Goal: Task Accomplishment & Management: Use online tool/utility

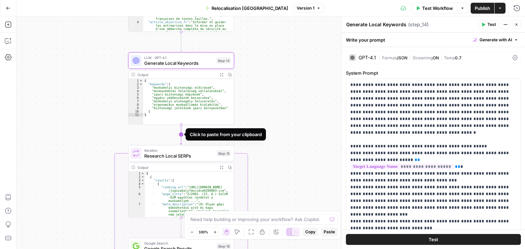
scroll to position [149, 0]
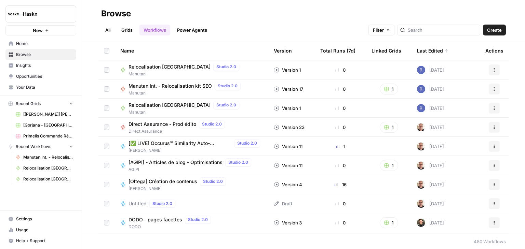
click at [438, 35] on div at bounding box center [438, 30] width 83 height 11
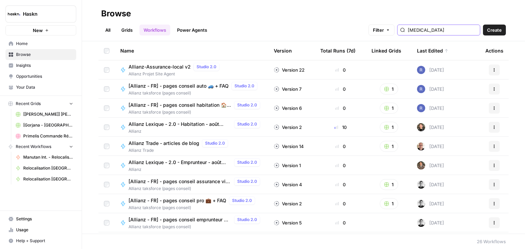
type input "alli"
click at [176, 68] on span "Allianz-Assurance-local v2" at bounding box center [159, 67] width 62 height 7
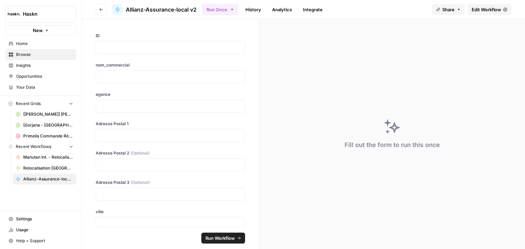
click at [491, 8] on span "Edit Workflow" at bounding box center [485, 9] width 29 height 7
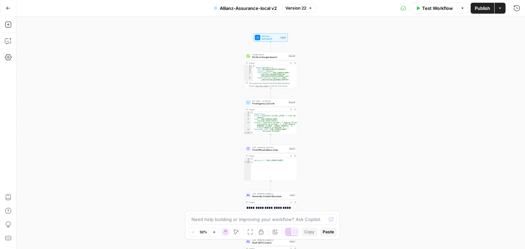
click at [341, 76] on div "Workflow Set Inputs Inputs Google Search Perform Google Search Step 26 Output E…" at bounding box center [270, 132] width 508 height 233
click at [340, 76] on div "Workflow Set Inputs Inputs Google Search Perform Google Search Step 26 Output E…" at bounding box center [270, 132] width 508 height 233
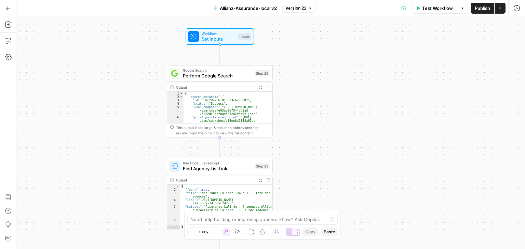
drag, startPoint x: 317, startPoint y: 89, endPoint x: 339, endPoint y: 75, distance: 25.8
click at [339, 75] on div "Workflow Set Inputs Inputs Google Search Perform Google Search Step 26 Output E…" at bounding box center [270, 132] width 508 height 233
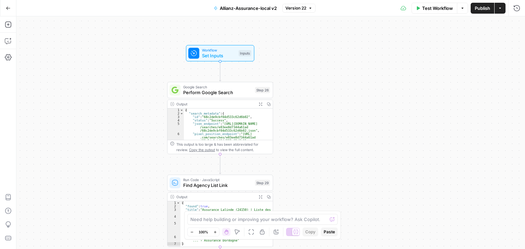
click at [206, 54] on span "Set Inputs" at bounding box center [219, 55] width 34 height 7
click at [207, 54] on span "Set Inputs" at bounding box center [219, 55] width 34 height 7
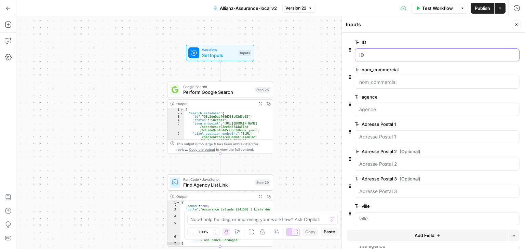
click at [390, 54] on input "ID" at bounding box center [437, 55] width 156 height 7
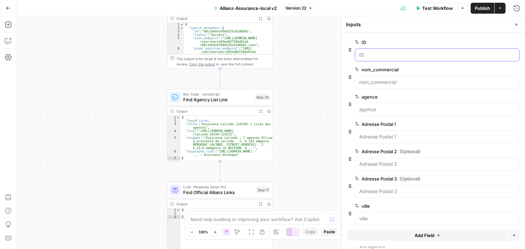
click at [427, 57] on input "ID" at bounding box center [437, 55] width 156 height 7
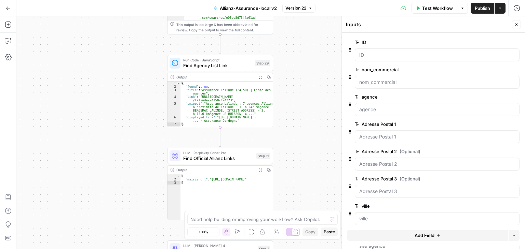
click at [519, 24] on button "Close" at bounding box center [516, 24] width 9 height 9
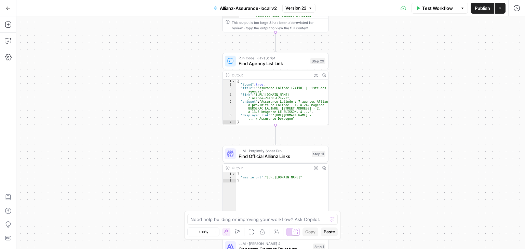
drag, startPoint x: 296, startPoint y: 78, endPoint x: 369, endPoint y: 94, distance: 74.9
click at [346, 126] on div "Workflow Set Inputs Inputs Google Search Perform Google Search Step 26 Output E…" at bounding box center [270, 132] width 508 height 233
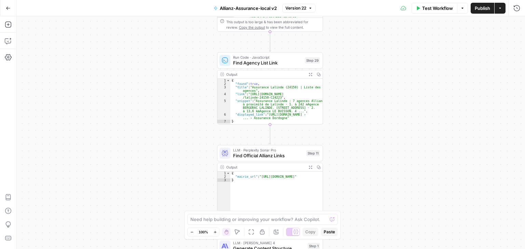
click at [405, 120] on div "Workflow Set Inputs Inputs Google Search Perform Google Search Step 26 Output E…" at bounding box center [270, 132] width 508 height 233
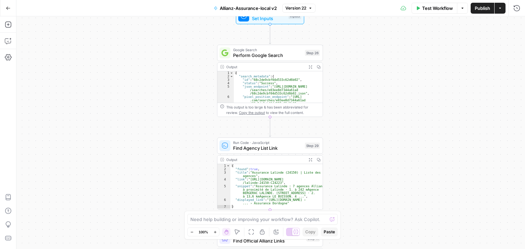
click at [259, 20] on span "Set Inputs" at bounding box center [269, 18] width 34 height 7
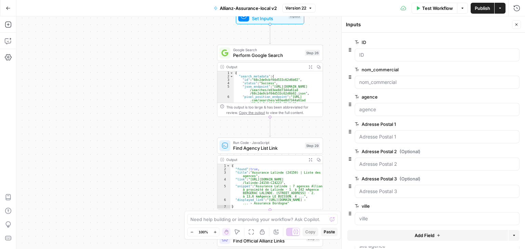
drag, startPoint x: 517, startPoint y: 23, endPoint x: 349, endPoint y: 62, distance: 172.2
click at [517, 23] on icon "button" at bounding box center [516, 25] width 4 height 4
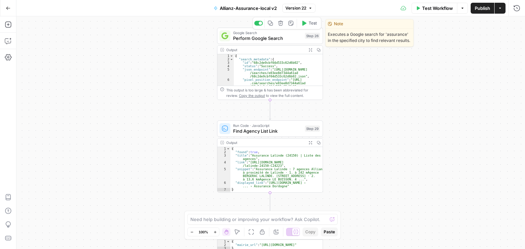
drag, startPoint x: 248, startPoint y: 41, endPoint x: 317, endPoint y: 74, distance: 76.9
click at [248, 41] on span "Perform Google Search" at bounding box center [267, 38] width 69 height 7
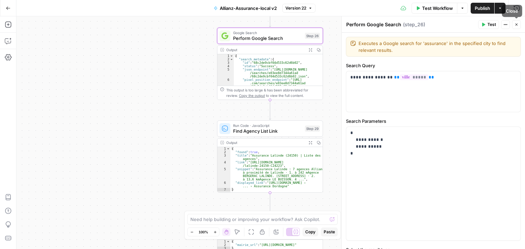
click at [519, 25] on button "Close" at bounding box center [516, 24] width 9 height 9
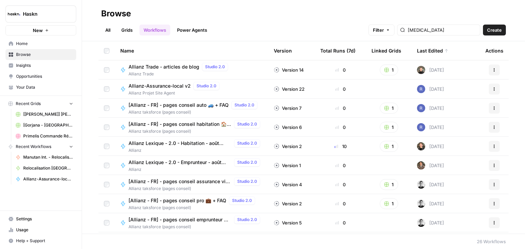
click at [130, 33] on link "Grids" at bounding box center [126, 30] width 19 height 11
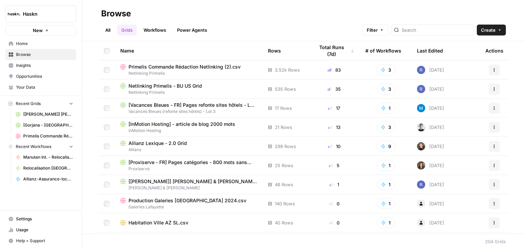
click at [205, 66] on span "Primelis Commande Rédaction Netlinking (2).csv" at bounding box center [184, 67] width 112 height 7
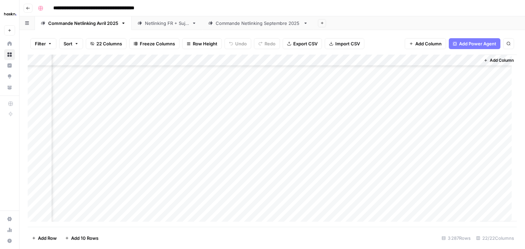
scroll to position [36495, 1209]
click at [351, 110] on div "Add Column" at bounding box center [272, 141] width 489 height 173
click at [359, 61] on div "Add Column" at bounding box center [272, 141] width 489 height 173
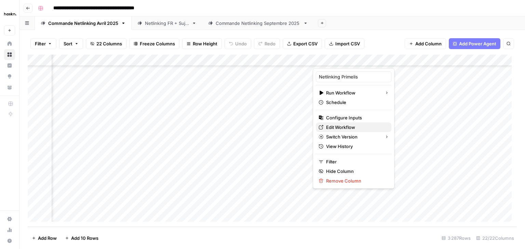
click at [350, 126] on span "Edit Workflow" at bounding box center [356, 127] width 60 height 7
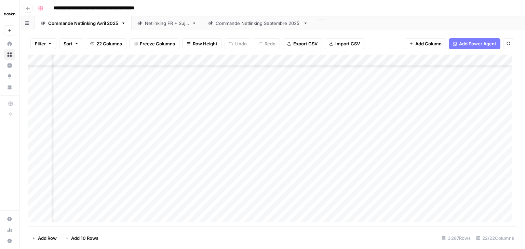
click at [167, 27] on link "Netlinking FR + Sujet" at bounding box center [167, 23] width 71 height 14
click at [91, 26] on div "Commande Netlinking Avril 2025" at bounding box center [83, 23] width 70 height 7
click at [469, 60] on div "Add Column" at bounding box center [272, 141] width 489 height 173
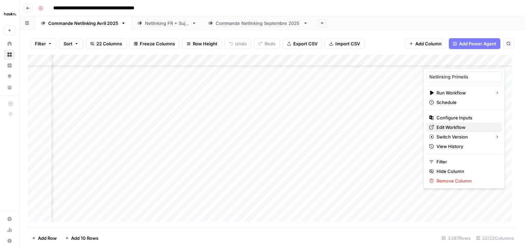
click at [453, 124] on span "Edit Workflow" at bounding box center [466, 127] width 60 height 7
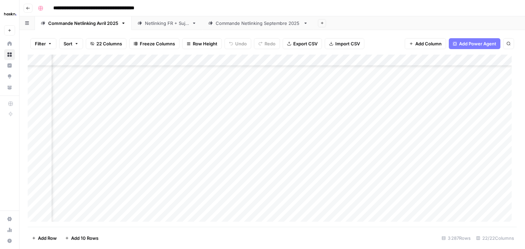
click at [210, 82] on div "Add Column" at bounding box center [272, 141] width 489 height 173
click at [238, 89] on div "Add Column" at bounding box center [272, 141] width 489 height 173
click at [210, 71] on div "Add Column" at bounding box center [272, 141] width 489 height 173
click at [351, 241] on footer "Add Row Add 10 Rows 3 287 Rows 22/22 Columns" at bounding box center [272, 238] width 489 height 22
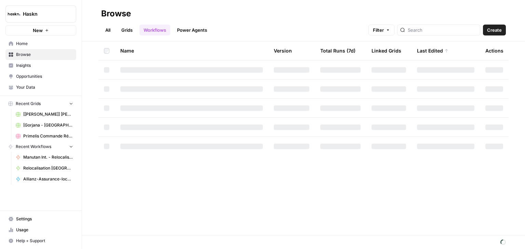
click at [492, 31] on span "Create" at bounding box center [494, 30] width 15 height 7
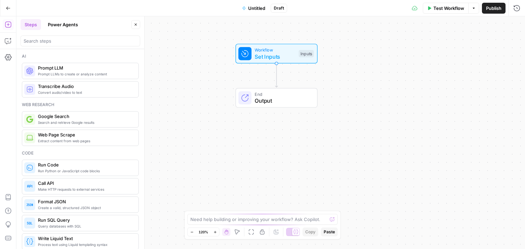
drag, startPoint x: 357, startPoint y: 81, endPoint x: 363, endPoint y: 58, distance: 23.6
click at [363, 58] on div "Workflow Set Inputs Inputs End Output" at bounding box center [270, 132] width 508 height 233
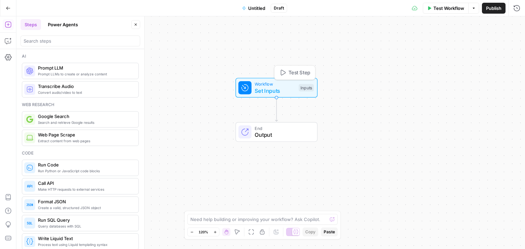
click at [255, 92] on span "Set Inputs" at bounding box center [275, 91] width 41 height 8
click at [261, 89] on span "Set Inputs" at bounding box center [275, 90] width 41 height 8
click at [448, 44] on button "Add Field" at bounding box center [427, 46] width 161 height 11
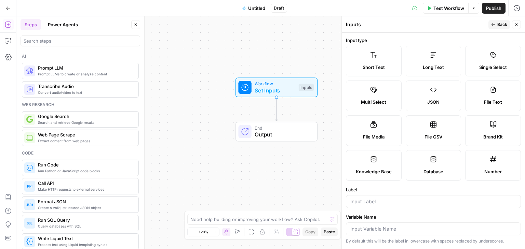
scroll to position [191, 0]
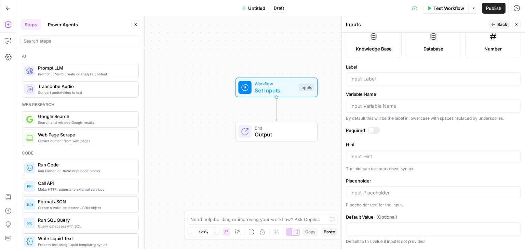
click at [382, 83] on div at bounding box center [433, 78] width 175 height 13
type input "m"
type input "keyword"
click at [373, 132] on div at bounding box center [370, 130] width 5 height 5
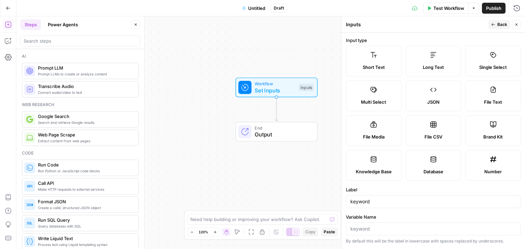
click at [496, 24] on button "Back" at bounding box center [499, 24] width 22 height 9
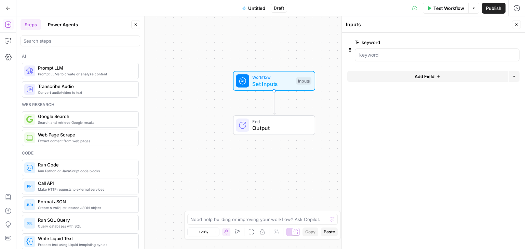
drag, startPoint x: 287, startPoint y: 54, endPoint x: 279, endPoint y: 44, distance: 11.7
click at [281, 44] on div "Workflow Set Inputs Inputs End Output" at bounding box center [270, 132] width 508 height 233
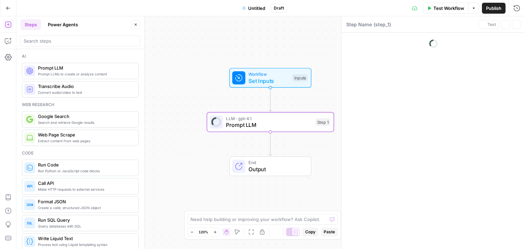
type textarea "Prompt LLM"
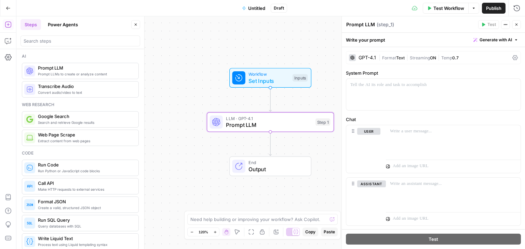
click at [512, 58] on icon at bounding box center [514, 57] width 5 height 5
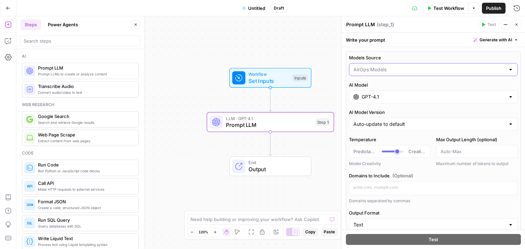
click at [488, 69] on input "Models Source" at bounding box center [429, 69] width 152 height 7
click at [372, 94] on span "My Models" at bounding box center [429, 96] width 149 height 7
type input "My Models"
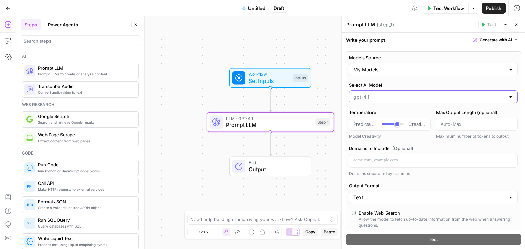
click at [398, 100] on input "Select AI Model" at bounding box center [429, 97] width 152 height 7
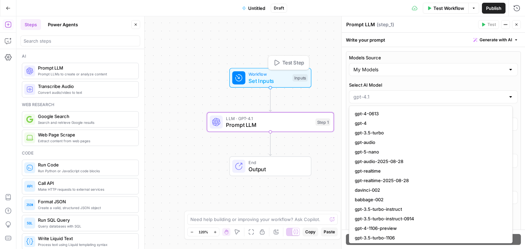
click at [267, 83] on span "Set Inputs" at bounding box center [268, 81] width 41 height 8
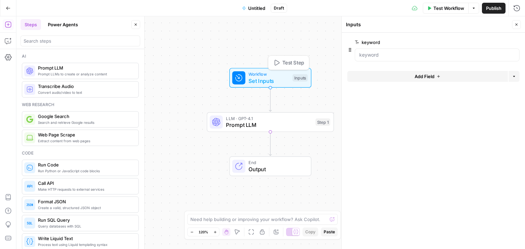
click at [253, 79] on span "Set Inputs" at bounding box center [268, 81] width 41 height 8
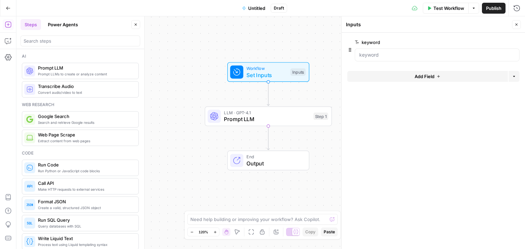
drag, startPoint x: 254, startPoint y: 46, endPoint x: 252, endPoint y: 37, distance: 9.1
click at [252, 37] on div "Workflow Set Inputs Inputs LLM · GPT-4.1 Prompt LLM Step 1 End Output" at bounding box center [270, 132] width 508 height 233
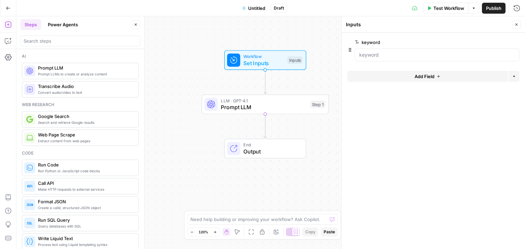
drag, startPoint x: 245, startPoint y: 46, endPoint x: 244, endPoint y: 38, distance: 8.3
click at [244, 38] on div "Workflow Set Inputs Inputs LLM · GPT-4.1 Prompt LLM Step 1 End Output" at bounding box center [270, 132] width 508 height 233
click at [247, 61] on span "Set Inputs" at bounding box center [263, 62] width 41 height 8
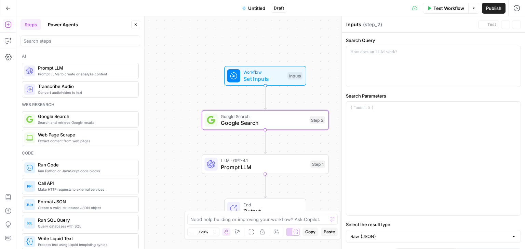
type textarea "Google Search"
click at [451, 74] on div at bounding box center [433, 66] width 174 height 41
click at [410, 67] on div at bounding box center [433, 66] width 174 height 41
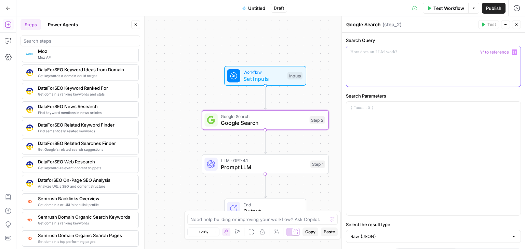
scroll to position [581, 0]
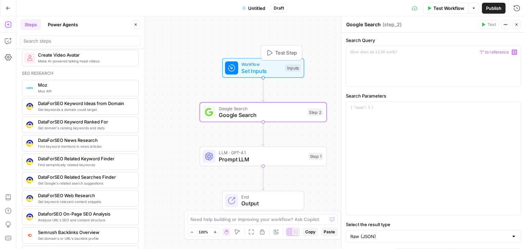
drag, startPoint x: 283, startPoint y: 45, endPoint x: 282, endPoint y: 41, distance: 4.6
click at [282, 41] on div "Workflow Set Inputs Inputs Test Step Google Search Google Search Step 2 LLM · G…" at bounding box center [270, 132] width 508 height 233
click at [409, 58] on div at bounding box center [433, 66] width 174 height 41
click at [246, 68] on span "Set Inputs" at bounding box center [261, 71] width 41 height 8
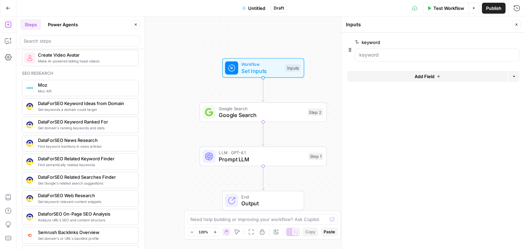
click at [385, 43] on label "keyword" at bounding box center [418, 42] width 126 height 7
click at [385, 52] on input "keyword" at bounding box center [437, 55] width 156 height 7
click at [517, 26] on icon "button" at bounding box center [516, 25] width 4 height 4
click at [270, 67] on span "Set Inputs" at bounding box center [261, 71] width 41 height 8
click at [231, 115] on span "Google Search" at bounding box center [261, 115] width 85 height 8
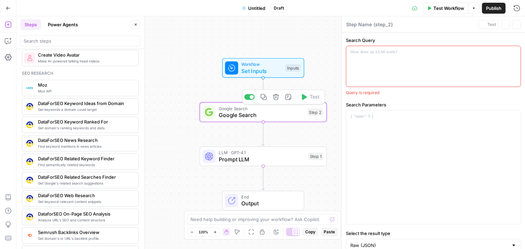
type textarea "Google Search"
click at [394, 62] on div at bounding box center [433, 66] width 174 height 41
click at [266, 109] on span "Google Search" at bounding box center [261, 108] width 85 height 6
click at [254, 102] on div "Copy step Delete step Add Note Test" at bounding box center [283, 97] width 82 height 15
click at [252, 100] on div "Copy step Delete step Add Note Test" at bounding box center [283, 97] width 82 height 15
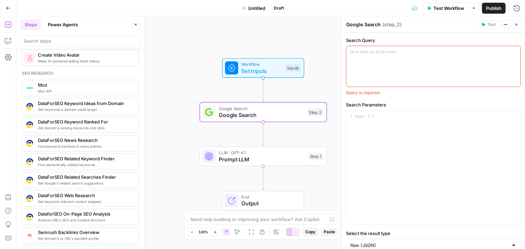
click at [517, 26] on icon "button" at bounding box center [516, 25] width 4 height 4
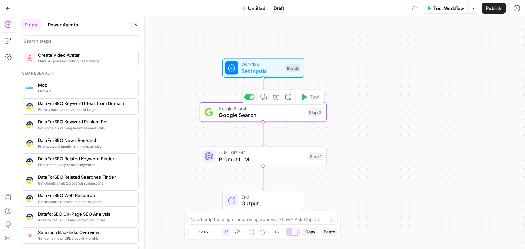
click at [249, 101] on div "Copy step Delete step Add Note Test" at bounding box center [283, 97] width 82 height 15
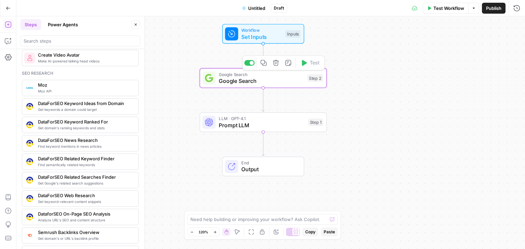
click at [250, 65] on div at bounding box center [249, 63] width 10 height 6
click at [268, 123] on span "Prompt LLM" at bounding box center [262, 125] width 86 height 8
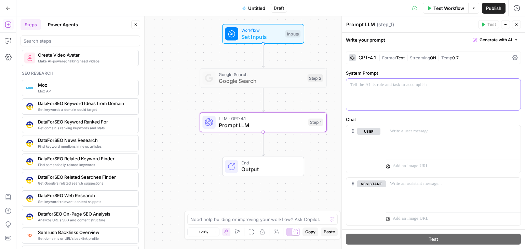
click at [377, 110] on div at bounding box center [433, 94] width 174 height 31
click at [369, 195] on button "Delete" at bounding box center [371, 194] width 29 height 8
click at [514, 56] on icon at bounding box center [514, 57] width 5 height 5
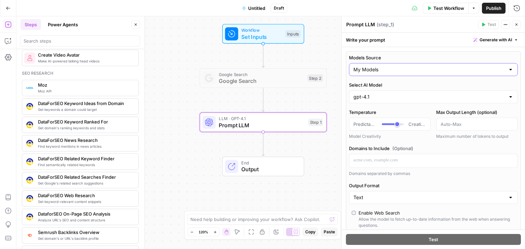
click at [395, 69] on input "My Models" at bounding box center [429, 69] width 152 height 7
click at [388, 88] on span "AirOps Models" at bounding box center [429, 86] width 149 height 7
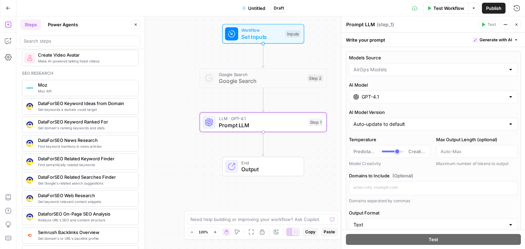
type input "AirOps Models"
click at [381, 95] on input "GPT-4.1" at bounding box center [432, 97] width 143 height 7
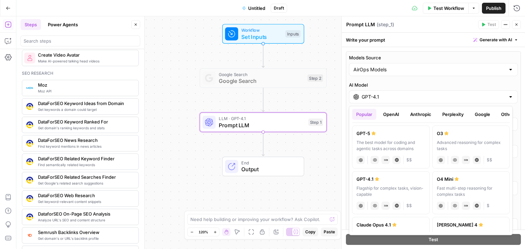
click at [450, 116] on button "Perplexity" at bounding box center [453, 114] width 30 height 11
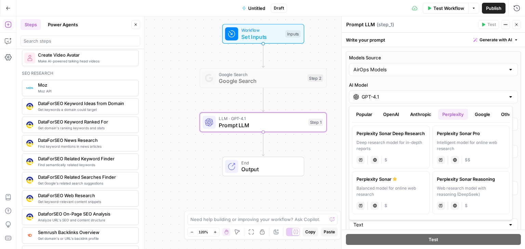
click at [463, 138] on label "Perplexity Sonar Pro Intelligent model for online web research perplexity Live …" at bounding box center [471, 147] width 78 height 43
type input "Perplexity Sonar Pro"
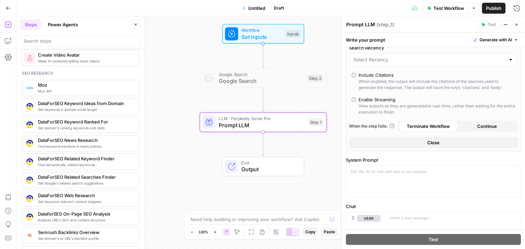
scroll to position [208, 0]
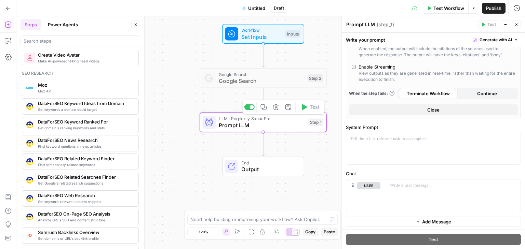
click at [247, 125] on span "Prompt LLM" at bounding box center [262, 125] width 86 height 8
drag, startPoint x: 414, startPoint y: 188, endPoint x: 411, endPoint y: 183, distance: 5.1
click at [414, 187] on div at bounding box center [453, 195] width 135 height 31
click at [379, 150] on div at bounding box center [433, 148] width 174 height 31
click at [435, 141] on p at bounding box center [433, 139] width 166 height 7
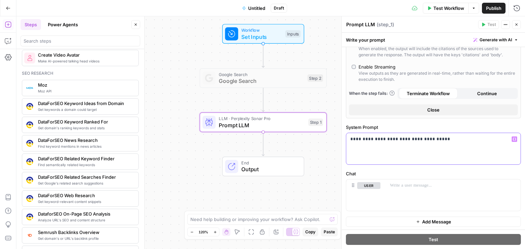
click at [446, 142] on div "**********" at bounding box center [433, 148] width 174 height 31
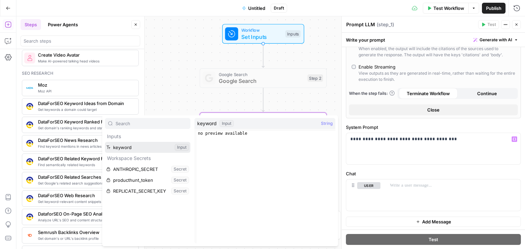
drag, startPoint x: 137, startPoint y: 148, endPoint x: 157, endPoint y: 143, distance: 20.5
click at [138, 147] on button "Select variable keyword" at bounding box center [147, 147] width 85 height 11
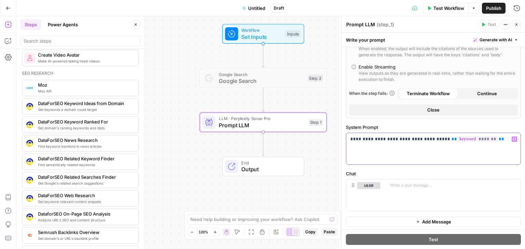
click at [487, 141] on div "**********" at bounding box center [433, 148] width 174 height 31
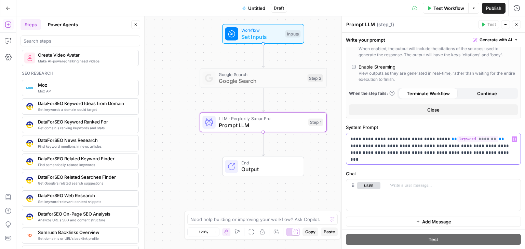
drag, startPoint x: 475, startPoint y: 151, endPoint x: 343, endPoint y: 133, distance: 132.7
click at [343, 133] on div "**********" at bounding box center [432, 132] width 183 height 233
drag, startPoint x: 424, startPoint y: 140, endPoint x: 445, endPoint y: 145, distance: 22.0
click at [424, 140] on p "**********" at bounding box center [430, 146] width 161 height 20
click at [469, 153] on p "**********" at bounding box center [430, 146] width 161 height 20
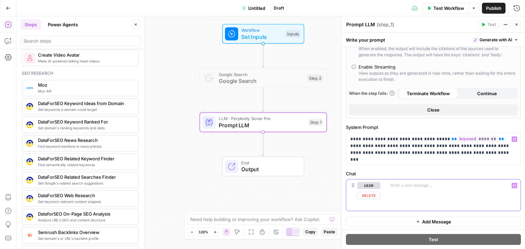
click at [441, 189] on div at bounding box center [453, 195] width 135 height 31
drag, startPoint x: 383, startPoint y: 126, endPoint x: 347, endPoint y: 127, distance: 35.6
click at [347, 127] on label "System Prompt" at bounding box center [433, 127] width 175 height 7
click at [391, 149] on p "**********" at bounding box center [430, 146] width 161 height 20
drag, startPoint x: 361, startPoint y: 170, endPoint x: 347, endPoint y: 170, distance: 14.0
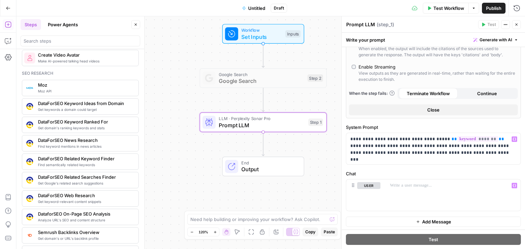
click at [347, 170] on label "Chat" at bounding box center [433, 173] width 175 height 7
click at [406, 190] on div at bounding box center [453, 195] width 135 height 31
click at [512, 184] on icon "button" at bounding box center [513, 185] width 3 height 3
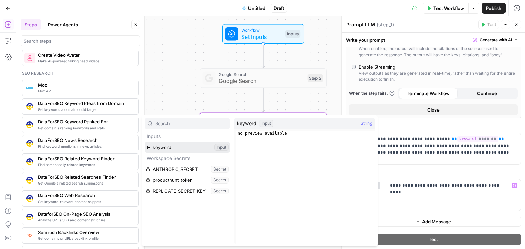
click at [221, 144] on button "Select variable keyword" at bounding box center [187, 147] width 85 height 11
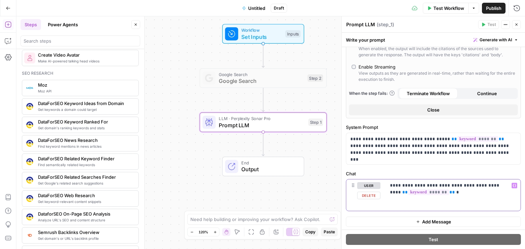
drag, startPoint x: 493, startPoint y: 185, endPoint x: 389, endPoint y: 187, distance: 103.9
click at [390, 187] on p "**********" at bounding box center [450, 189] width 121 height 14
click at [443, 190] on p "**********" at bounding box center [450, 189] width 121 height 14
click at [448, 196] on div "**********" at bounding box center [453, 195] width 135 height 31
click at [495, 183] on p "**********" at bounding box center [450, 189] width 121 height 14
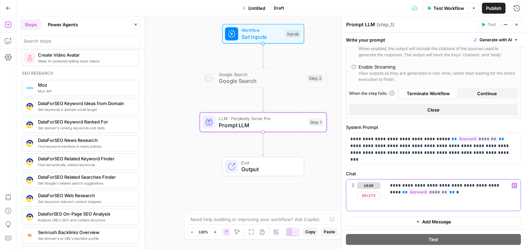
drag, startPoint x: 389, startPoint y: 183, endPoint x: 505, endPoint y: 180, distance: 115.5
click at [505, 180] on div "**********" at bounding box center [453, 195] width 135 height 31
click at [463, 195] on div "**********" at bounding box center [453, 195] width 135 height 31
drag, startPoint x: 435, startPoint y: 193, endPoint x: 391, endPoint y: 192, distance: 44.1
click at [391, 192] on p "**********" at bounding box center [450, 189] width 121 height 14
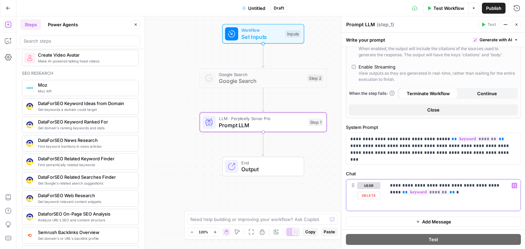
click at [446, 198] on div "**********" at bounding box center [453, 195] width 135 height 31
click at [493, 186] on p "**********" at bounding box center [450, 189] width 121 height 14
drag, startPoint x: 259, startPoint y: 36, endPoint x: 312, endPoint y: 52, distance: 55.1
click at [259, 36] on span "Set Inputs" at bounding box center [261, 37] width 41 height 8
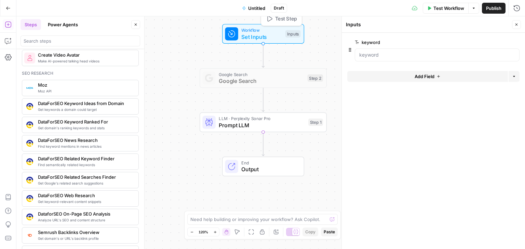
click at [286, 21] on span "Test Step" at bounding box center [286, 19] width 22 height 8
click at [284, 19] on span "Test Step" at bounding box center [286, 19] width 22 height 8
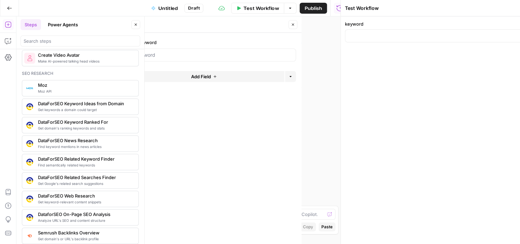
click at [385, 54] on div "keyword" at bounding box center [450, 132] width 218 height 233
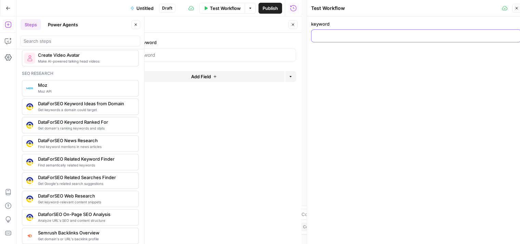
click at [340, 36] on input "keyword" at bounding box center [415, 35] width 201 height 7
type input "communication interne rh"
click at [385, 30] on div "communication interne rh" at bounding box center [416, 35] width 210 height 13
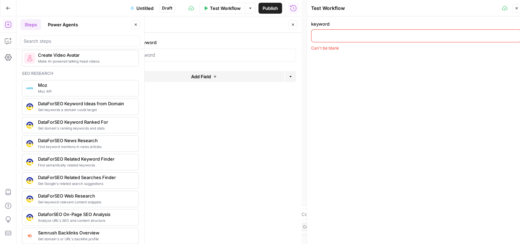
click at [346, 37] on input "keyword" at bounding box center [415, 35] width 201 height 7
type input "outil de planification"
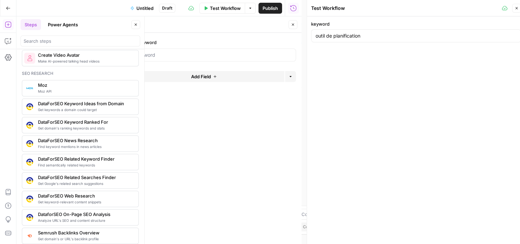
click at [270, 6] on span "Publish" at bounding box center [269, 8] width 15 height 7
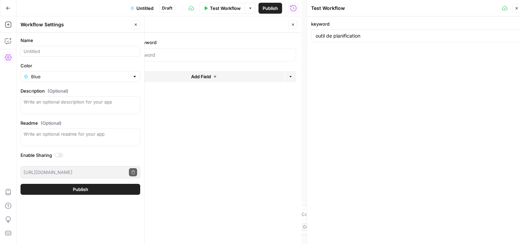
click at [518, 7] on button "Close" at bounding box center [516, 8] width 9 height 9
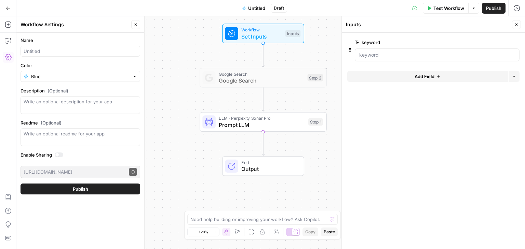
drag, startPoint x: 513, startPoint y: 26, endPoint x: 511, endPoint y: 30, distance: 5.2
click at [514, 26] on button "Close" at bounding box center [516, 24] width 9 height 9
click at [266, 125] on span "Prompt LLM" at bounding box center [262, 125] width 86 height 8
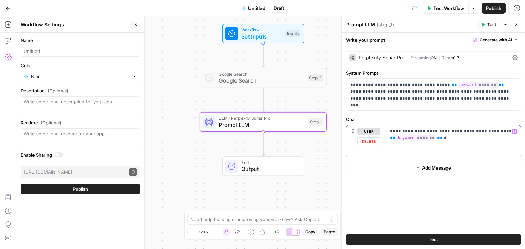
click at [463, 147] on div "**********" at bounding box center [453, 140] width 135 height 31
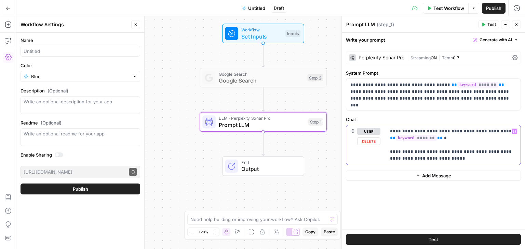
drag, startPoint x: 440, startPoint y: 158, endPoint x: 385, endPoint y: 158, distance: 54.7
click at [386, 158] on div "**********" at bounding box center [453, 145] width 135 height 40
click at [322, 149] on div "Workflow Set Inputs Inputs Google Search Google Search Step 2 LLM · Perplexity …" at bounding box center [270, 132] width 508 height 233
click at [138, 21] on button "Close" at bounding box center [135, 24] width 9 height 9
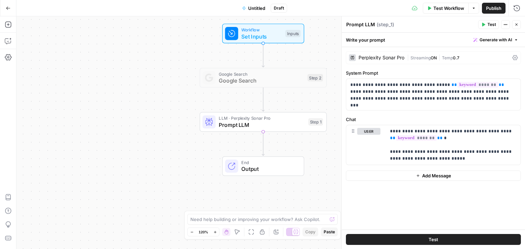
click at [6, 46] on div "Add Steps Copilot Settings AirOps Academy Help Give Feedback Shortcuts" at bounding box center [8, 132] width 16 height 233
drag, startPoint x: 10, startPoint y: 26, endPoint x: 15, endPoint y: 27, distance: 5.1
click at [10, 25] on icon "button" at bounding box center [8, 24] width 7 height 7
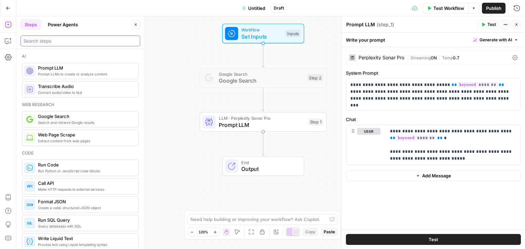
click at [58, 39] on input "search" at bounding box center [80, 41] width 113 height 7
drag, startPoint x: 389, startPoint y: 160, endPoint x: 440, endPoint y: 156, distance: 50.7
click at [440, 156] on p "**********" at bounding box center [453, 145] width 127 height 34
click at [447, 158] on p "**********" at bounding box center [453, 145] width 127 height 34
click at [429, 150] on p "**********" at bounding box center [453, 145] width 127 height 34
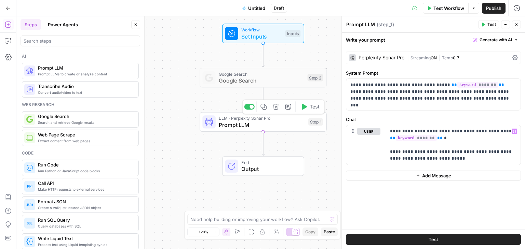
click at [305, 109] on icon "button" at bounding box center [303, 107] width 6 height 6
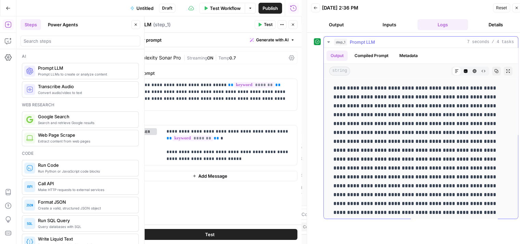
click at [369, 55] on button "Compiled Prompt" at bounding box center [371, 56] width 42 height 10
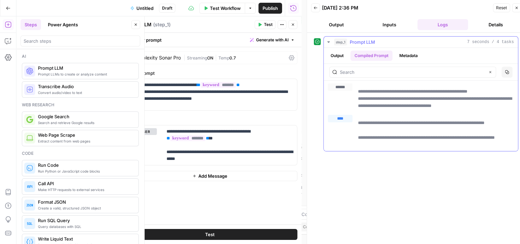
click at [339, 57] on button "Output" at bounding box center [336, 56] width 21 height 10
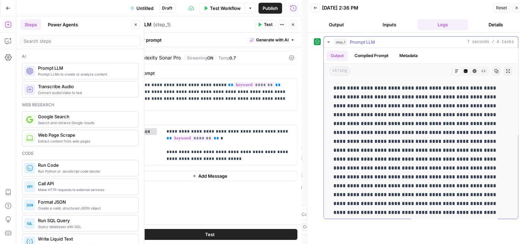
click at [369, 56] on button "Compiled Prompt" at bounding box center [371, 56] width 42 height 10
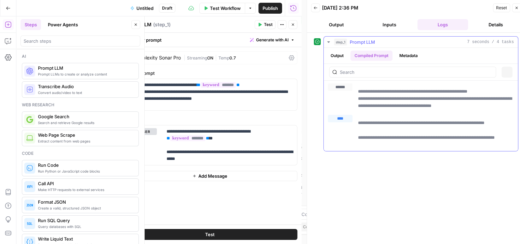
click at [409, 52] on button "Metadata" at bounding box center [408, 56] width 27 height 10
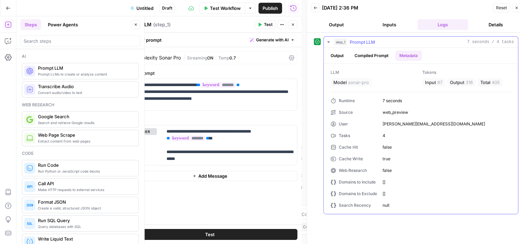
click at [342, 55] on button "Output" at bounding box center [336, 56] width 21 height 10
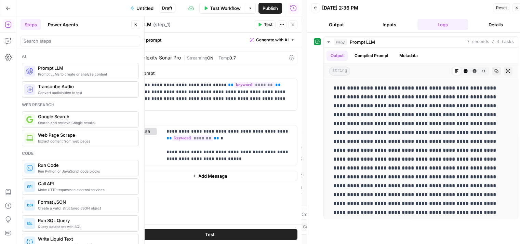
click at [516, 9] on icon "button" at bounding box center [516, 8] width 4 height 4
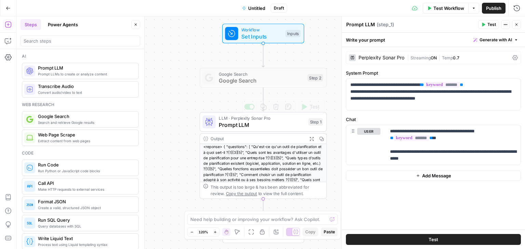
click at [252, 125] on span "Prompt LLM" at bounding box center [262, 125] width 86 height 8
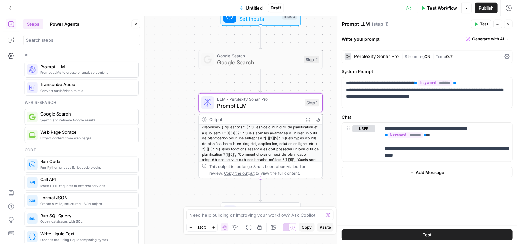
scroll to position [37, 0]
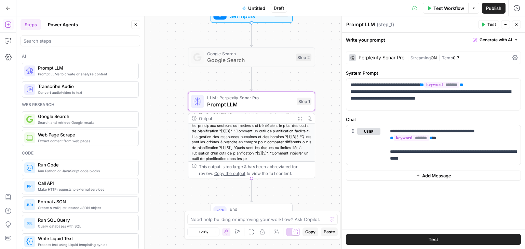
drag, startPoint x: 306, startPoint y: 80, endPoint x: 284, endPoint y: 75, distance: 22.5
click at [284, 75] on div "Workflow Set Inputs Inputs Google Search Google Search Step 2 LLM · Perplexity …" at bounding box center [270, 132] width 508 height 233
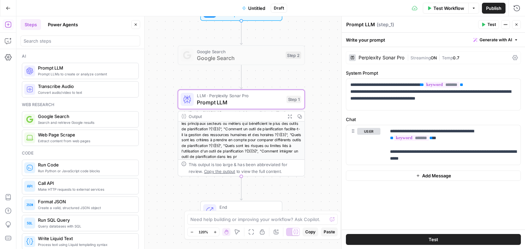
click at [264, 100] on span "Prompt LLM" at bounding box center [240, 102] width 86 height 8
click at [465, 100] on p "**********" at bounding box center [433, 92] width 166 height 20
drag, startPoint x: 387, startPoint y: 155, endPoint x: 456, endPoint y: 160, distance: 69.2
click at [456, 160] on div "**********" at bounding box center [453, 145] width 135 height 40
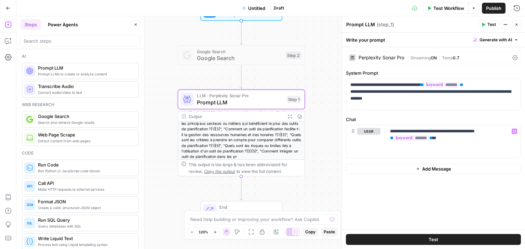
click at [453, 238] on button "Test" at bounding box center [433, 239] width 175 height 11
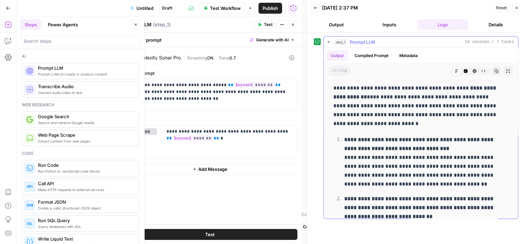
click at [464, 70] on icon "button" at bounding box center [466, 71] width 4 height 4
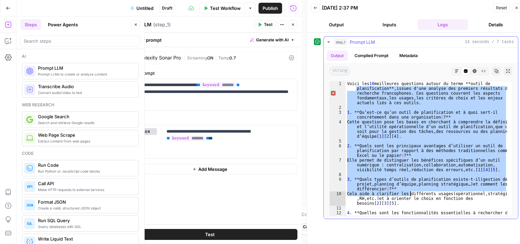
drag, startPoint x: 348, startPoint y: 86, endPoint x: 434, endPoint y: 247, distance: 182.2
click at [434, 244] on html "**********" at bounding box center [260, 122] width 520 height 244
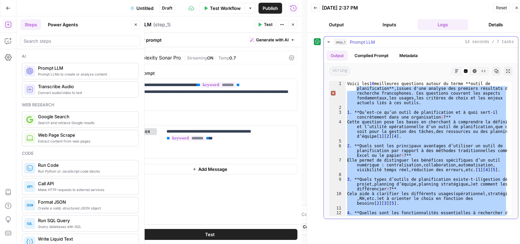
click at [428, 146] on div "Voici les 10 meilleures questions autour du terme **outil de planification** , …" at bounding box center [425, 148] width 161 height 134
type textarea "**********"
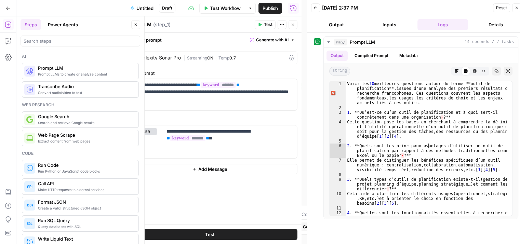
click at [517, 8] on icon "button" at bounding box center [516, 8] width 4 height 4
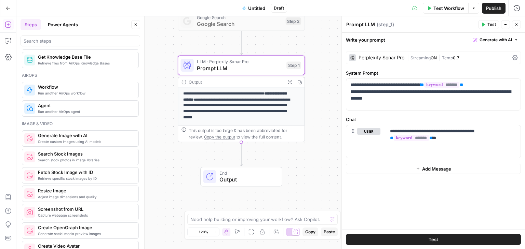
scroll to position [342, 0]
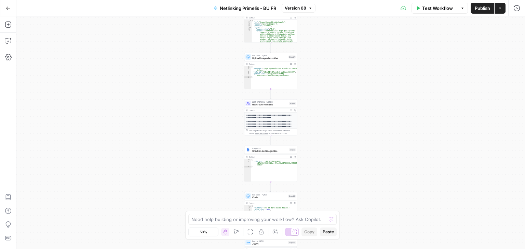
click at [199, 71] on div "**********" at bounding box center [270, 132] width 508 height 233
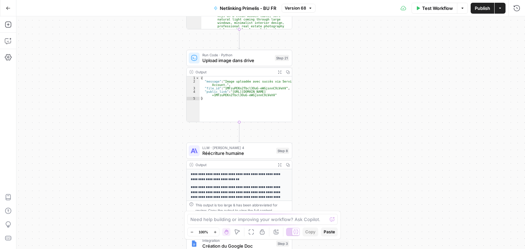
drag, startPoint x: 206, startPoint y: 67, endPoint x: 96, endPoint y: 90, distance: 113.1
click at [96, 90] on div "**********" at bounding box center [270, 132] width 508 height 233
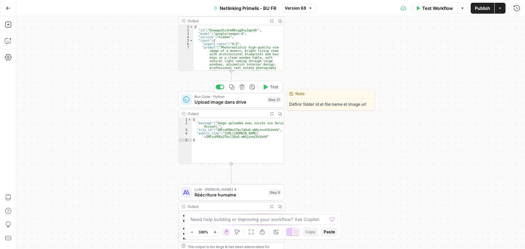
click at [203, 103] on span "Upload image dans drive" at bounding box center [229, 102] width 70 height 7
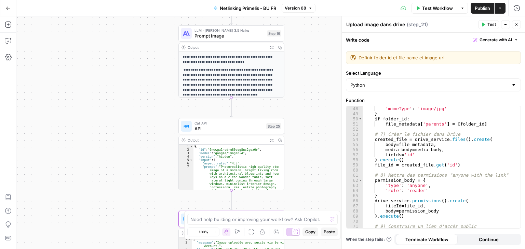
scroll to position [266, 0]
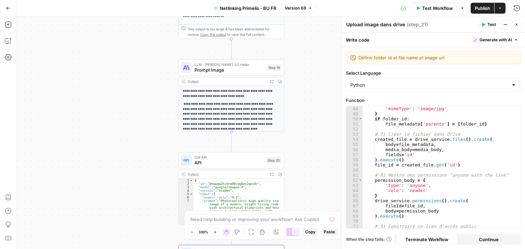
click at [314, 87] on div "**********" at bounding box center [270, 132] width 508 height 233
click at [332, 67] on div "**********" at bounding box center [270, 132] width 508 height 233
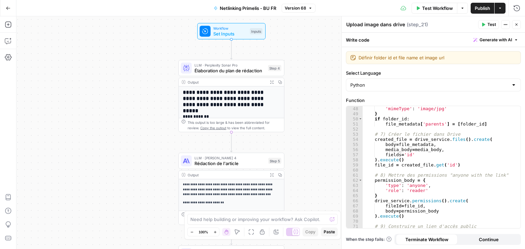
click at [300, 78] on div "**********" at bounding box center [270, 132] width 508 height 233
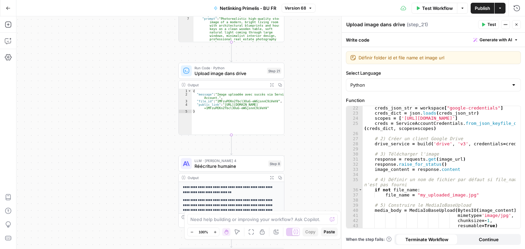
scroll to position [123, 0]
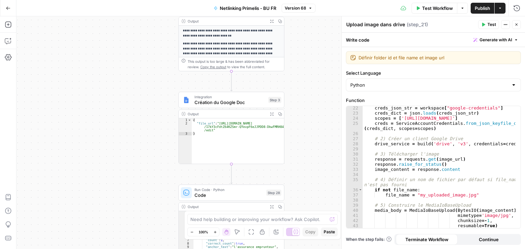
click at [302, 96] on div "**********" at bounding box center [270, 132] width 508 height 233
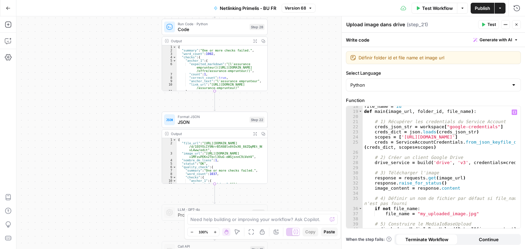
scroll to position [105, 0]
click at [296, 85] on div "**********" at bounding box center [270, 132] width 508 height 233
click at [417, 148] on div "file_name = id def main ( image_url , folder_id , file_name ) : # 1) Récupérer …" at bounding box center [439, 170] width 153 height 133
click at [288, 94] on div "**********" at bounding box center [270, 132] width 508 height 233
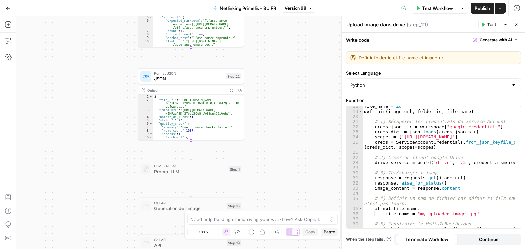
type textarea "**********"
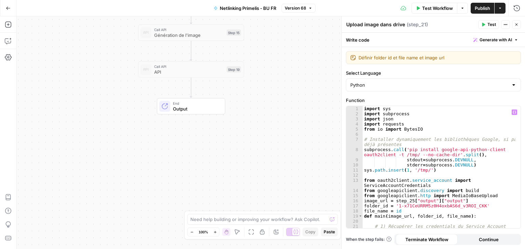
scroll to position [0, 0]
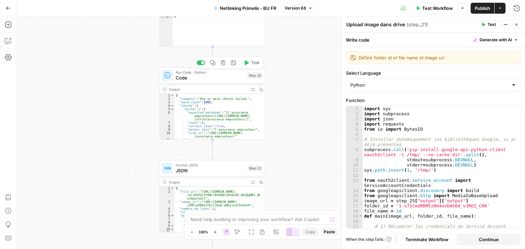
click at [185, 83] on div "Run Code · Python Code Step 28 Copy step Delete step Add Note Test" at bounding box center [213, 75] width 106 height 16
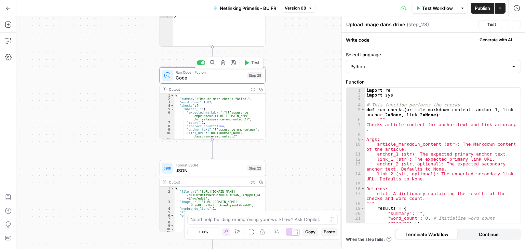
type textarea "Code"
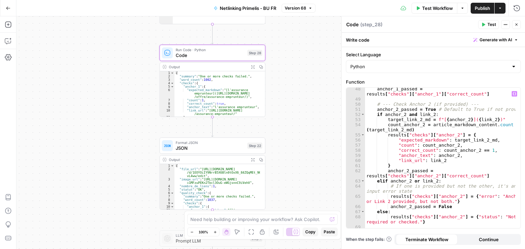
scroll to position [293, 0]
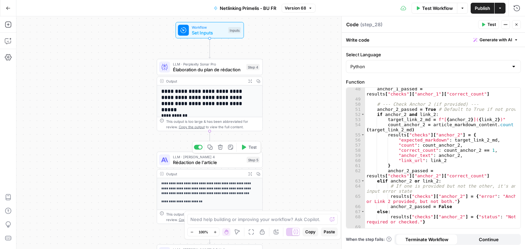
click at [181, 163] on span "Rédaction de l'article" at bounding box center [208, 162] width 71 height 7
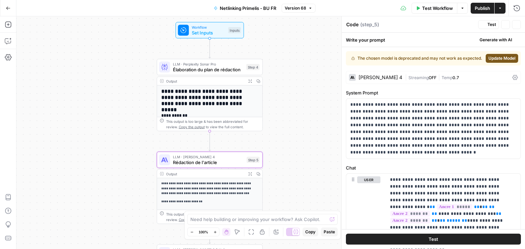
type textarea "Rédaction de l'article"
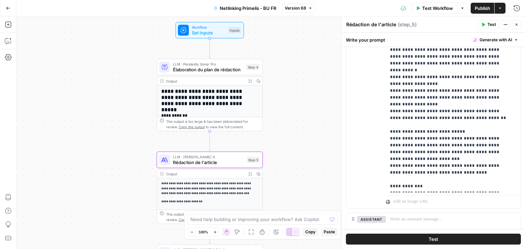
scroll to position [243, 0]
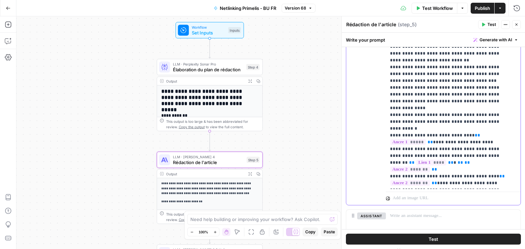
scroll to position [157, 0]
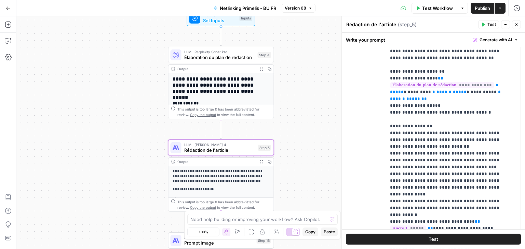
drag, startPoint x: 302, startPoint y: 105, endPoint x: 315, endPoint y: 104, distance: 12.6
click at [315, 104] on div "**********" at bounding box center [270, 132] width 508 height 233
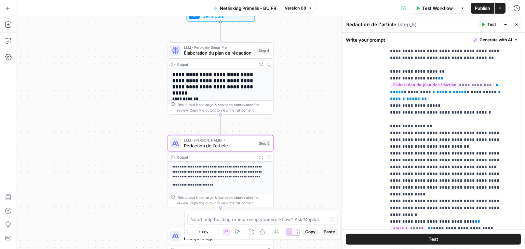
drag, startPoint x: 304, startPoint y: 93, endPoint x: 302, endPoint y: 88, distance: 5.5
click at [302, 88] on div "**********" at bounding box center [270, 132] width 508 height 233
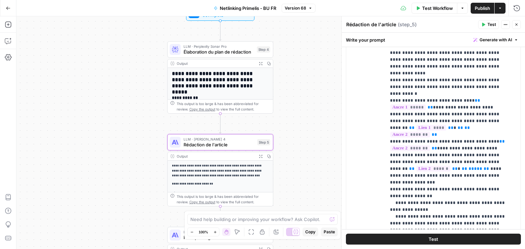
scroll to position [124, 0]
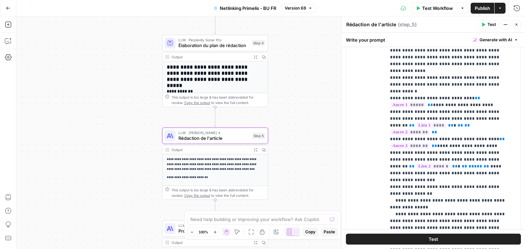
drag, startPoint x: 319, startPoint y: 105, endPoint x: 314, endPoint y: 97, distance: 9.8
click at [314, 97] on div "**********" at bounding box center [270, 132] width 508 height 233
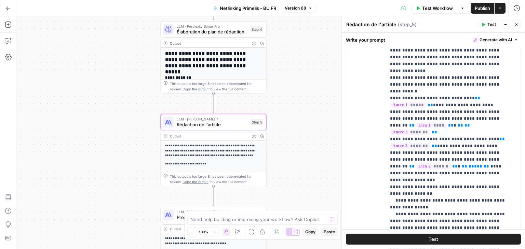
drag, startPoint x: 319, startPoint y: 99, endPoint x: 318, endPoint y: 85, distance: 13.7
click at [318, 85] on div "**********" at bounding box center [270, 132] width 508 height 233
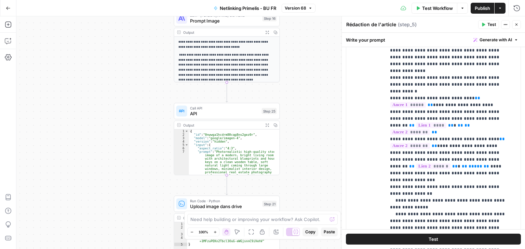
drag, startPoint x: 302, startPoint y: 100, endPoint x: 314, endPoint y: 56, distance: 45.6
click at [314, 56] on div "**********" at bounding box center [270, 132] width 508 height 233
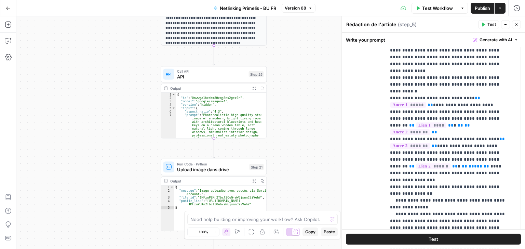
drag, startPoint x: 314, startPoint y: 56, endPoint x: 301, endPoint y: 33, distance: 26.0
click at [301, 33] on div "**********" at bounding box center [270, 132] width 508 height 233
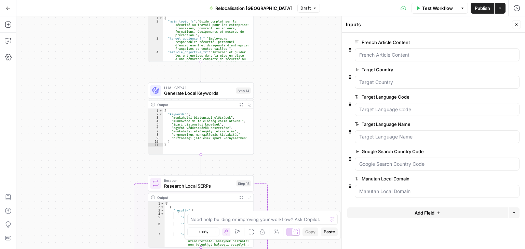
click at [481, 5] on span "Publish" at bounding box center [482, 8] width 15 height 7
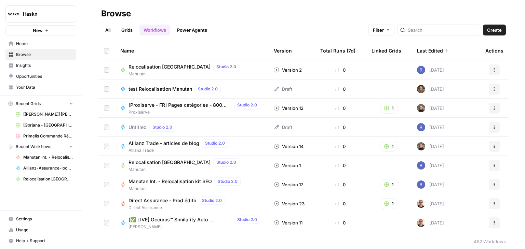
click at [127, 29] on link "Grids" at bounding box center [126, 30] width 19 height 11
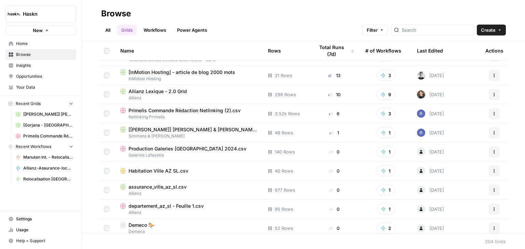
scroll to position [33, 0]
click at [197, 111] on span "Primelis Commande Rédaction Netlinking (2).csv" at bounding box center [184, 110] width 112 height 7
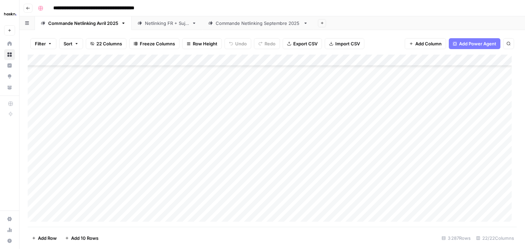
scroll to position [38039, 0]
click at [195, 215] on div "Add Column" at bounding box center [272, 141] width 489 height 173
click at [92, 204] on div "Add Column" at bounding box center [272, 141] width 489 height 173
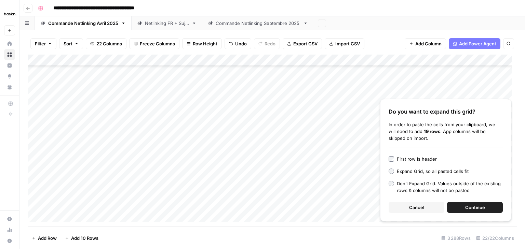
click at [477, 206] on span "Continue" at bounding box center [475, 207] width 20 height 7
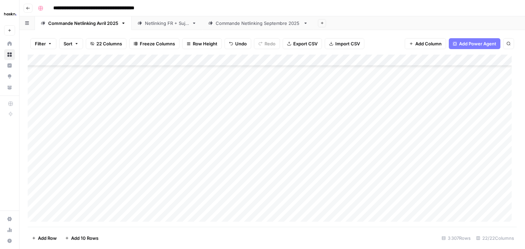
scroll to position [38133, 0]
click at [189, 124] on div "Add Column" at bounding box center [272, 141] width 489 height 173
click at [180, 123] on div "Add Column" at bounding box center [272, 141] width 489 height 173
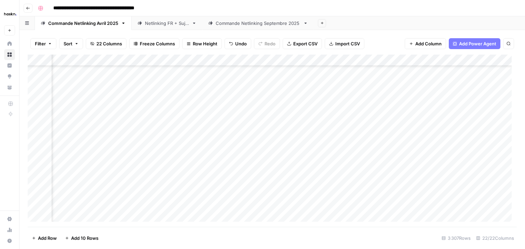
click at [311, 121] on div "Add Column" at bounding box center [272, 141] width 489 height 173
click at [288, 60] on div "Add Column" at bounding box center [272, 141] width 489 height 173
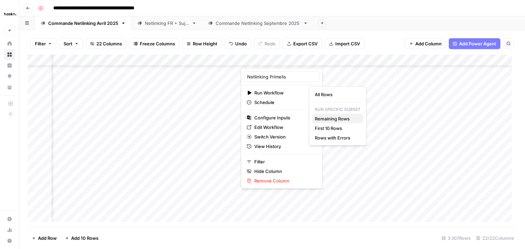
click at [339, 120] on span "Remaining Rows" at bounding box center [336, 118] width 43 height 7
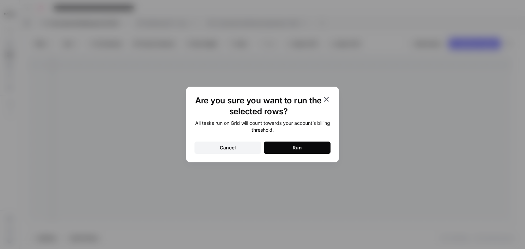
click at [302, 152] on button "Run" at bounding box center [297, 148] width 67 height 12
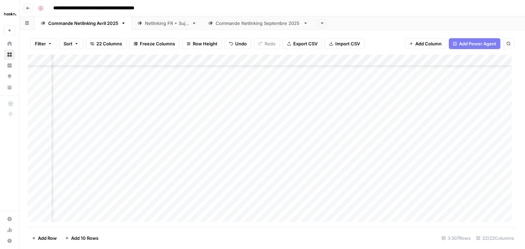
scroll to position [38135, 1128]
click at [181, 122] on div "Add Column" at bounding box center [272, 141] width 489 height 173
click at [183, 135] on div "Add Column" at bounding box center [272, 141] width 489 height 173
click at [186, 155] on div "Add Column" at bounding box center [272, 141] width 489 height 173
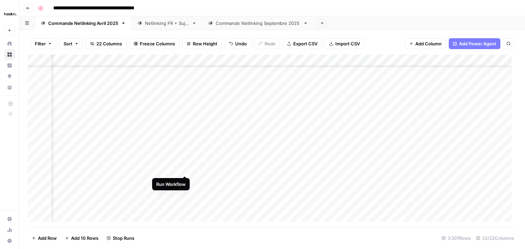
click at [184, 170] on div "Add Column" at bounding box center [272, 141] width 489 height 173
click at [185, 181] on div "Add Column" at bounding box center [272, 141] width 489 height 173
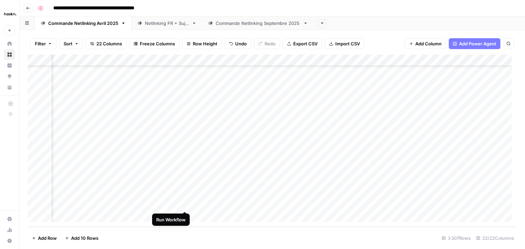
click at [186, 205] on div "Add Column" at bounding box center [272, 141] width 489 height 173
click at [167, 123] on div "Add Column" at bounding box center [272, 141] width 489 height 173
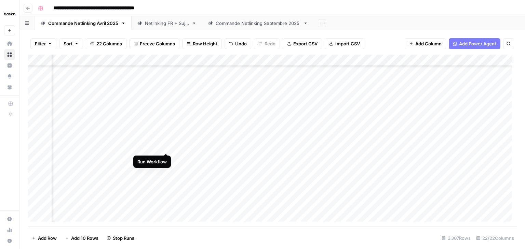
click at [167, 146] on div "Add Column" at bounding box center [272, 141] width 489 height 173
click at [168, 204] on div "Add Column" at bounding box center [272, 141] width 489 height 173
click at [331, 98] on div "Add Column" at bounding box center [272, 141] width 489 height 173
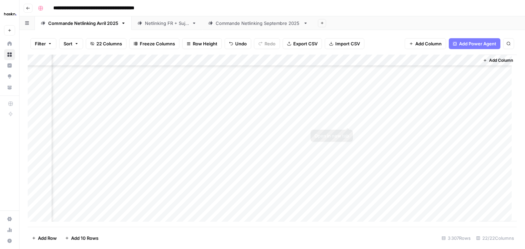
scroll to position [38271, 1211]
click at [389, 205] on div "Add Column" at bounding box center [272, 141] width 489 height 173
click at [443, 125] on div "Add Column" at bounding box center [272, 141] width 489 height 173
click at [473, 121] on div "Add Column" at bounding box center [272, 141] width 489 height 173
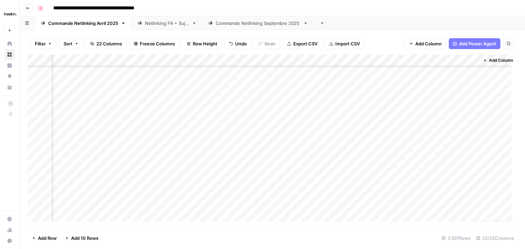
scroll to position [38271, 1215]
drag, startPoint x: 473, startPoint y: 123, endPoint x: 465, endPoint y: 200, distance: 76.9
click at [465, 200] on div "Add Column" at bounding box center [272, 141] width 489 height 173
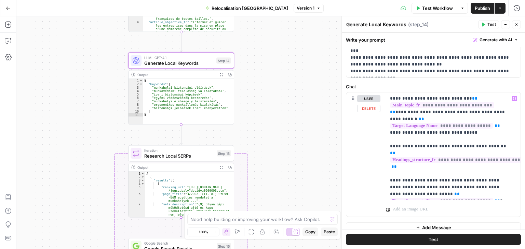
scroll to position [259, 0]
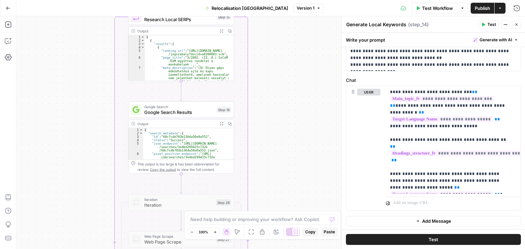
click at [481, 10] on span "Publish" at bounding box center [482, 8] width 15 height 7
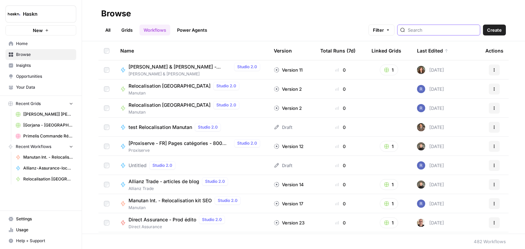
click at [436, 28] on input "search" at bounding box center [442, 30] width 69 height 7
click at [131, 30] on link "Grids" at bounding box center [126, 30] width 19 height 11
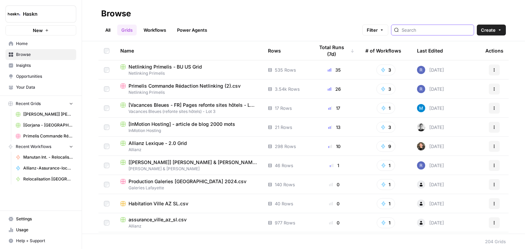
click at [431, 27] on input "search" at bounding box center [435, 30] width 69 height 7
click at [168, 88] on span "Primelis Commande Rédaction Netlinking (2).csv" at bounding box center [184, 86] width 112 height 7
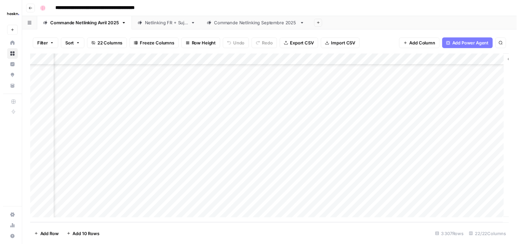
scroll to position [38271, 1096]
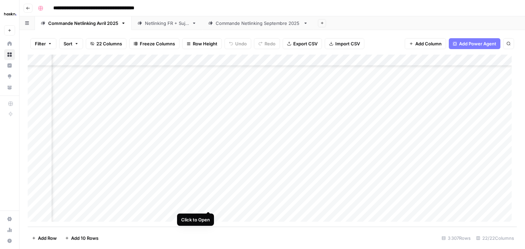
click at [208, 206] on div "Add Column" at bounding box center [272, 141] width 489 height 173
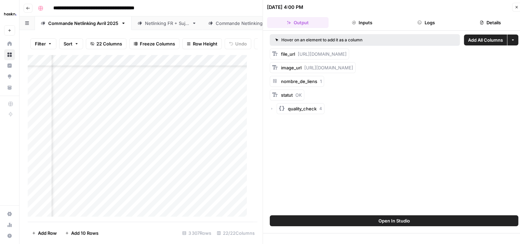
click at [272, 111] on div "quality_check 4" at bounding box center [394, 108] width 248 height 11
click at [269, 110] on div "Hover on an element to add it as a column Add All Columns More options file_url…" at bounding box center [394, 123] width 262 height 184
click at [271, 110] on icon "button" at bounding box center [272, 109] width 4 height 4
click at [279, 151] on icon "button" at bounding box center [278, 150] width 4 height 4
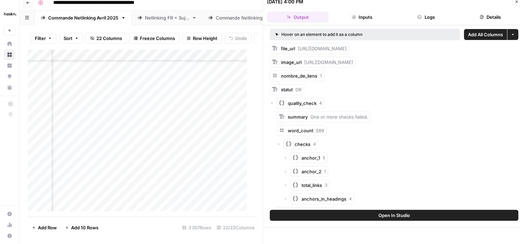
click at [518, 3] on icon "button" at bounding box center [516, 2] width 4 height 4
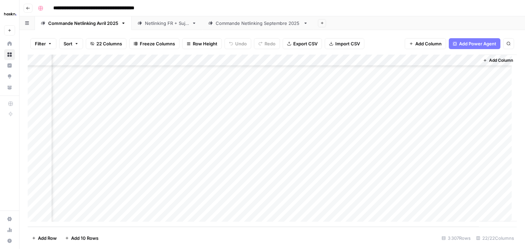
scroll to position [38269, 1215]
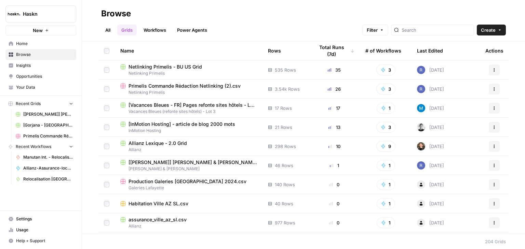
click at [177, 68] on span "Netlinking Primelis - BU US Grid" at bounding box center [164, 67] width 73 height 7
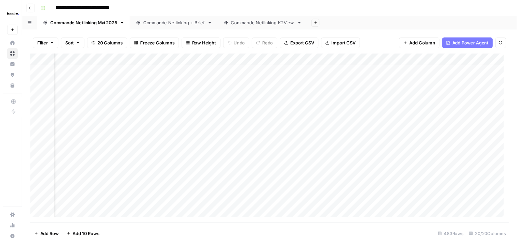
scroll to position [3, 637]
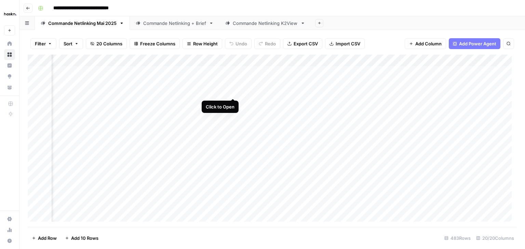
click at [233, 89] on div "Add Column" at bounding box center [272, 141] width 489 height 173
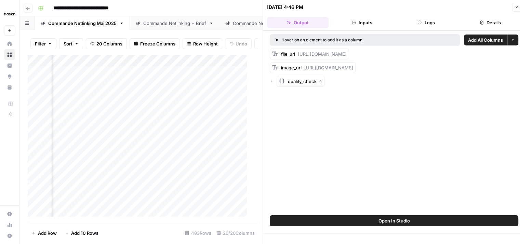
click at [272, 80] on icon "button" at bounding box center [272, 81] width 4 height 4
click at [277, 124] on div "checks 4" at bounding box center [397, 122] width 242 height 11
click at [279, 121] on icon "button" at bounding box center [278, 122] width 4 height 4
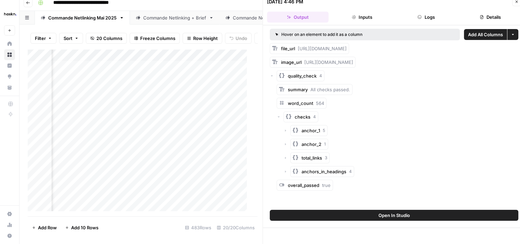
scroll to position [5, 0]
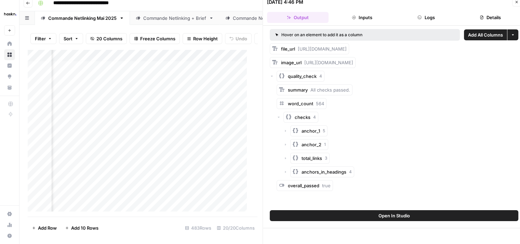
click at [285, 132] on icon "button" at bounding box center [285, 131] width 4 height 4
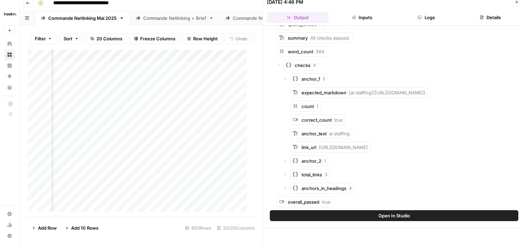
click at [278, 65] on icon "button" at bounding box center [278, 65] width 4 height 4
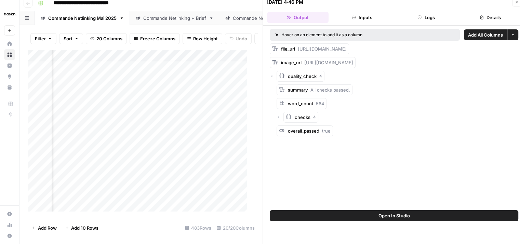
click at [516, 2] on icon "button" at bounding box center [516, 2] width 4 height 4
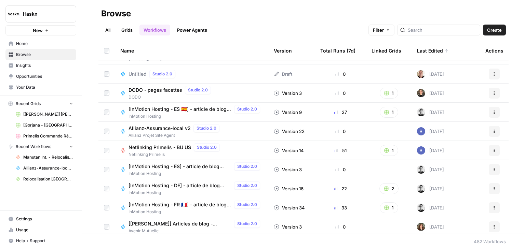
scroll to position [225, 0]
click at [157, 127] on span "Allianz-Assurance-local v2" at bounding box center [159, 128] width 62 height 7
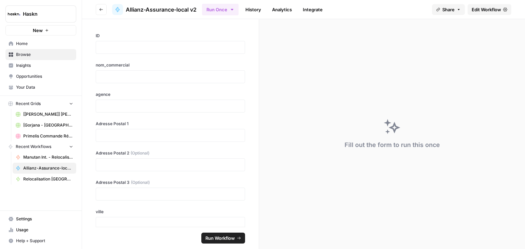
click at [496, 10] on span "Edit Workflow" at bounding box center [485, 9] width 29 height 7
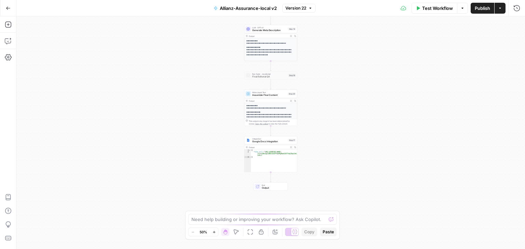
click at [504, 101] on div "Workflow Set Inputs Inputs Google Search Perform Google Search Step 26 Output E…" at bounding box center [270, 132] width 508 height 233
drag, startPoint x: 500, startPoint y: 101, endPoint x: 489, endPoint y: 107, distance: 11.8
click at [495, 104] on div "Workflow Set Inputs Inputs Google Search Perform Google Search Step 26 Output E…" at bounding box center [270, 132] width 508 height 233
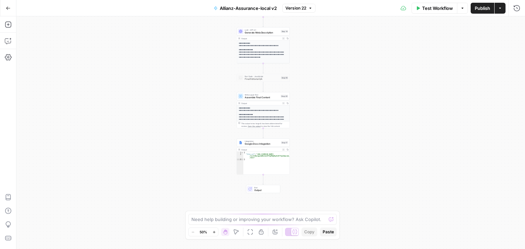
click at [452, 136] on div "Workflow Set Inputs Inputs Google Search Perform Google Search Step 26 Output E…" at bounding box center [270, 132] width 508 height 233
click at [451, 135] on div "Workflow Set Inputs Inputs Google Search Perform Google Search Step 26 Output E…" at bounding box center [270, 132] width 508 height 233
click at [430, 135] on div "Workflow Set Inputs Inputs Google Search Perform Google Search Step 26 Output E…" at bounding box center [270, 132] width 508 height 233
click at [430, 134] on div "Workflow Set Inputs Inputs Google Search Perform Google Search Step 26 Output E…" at bounding box center [270, 132] width 508 height 233
drag, startPoint x: 400, startPoint y: 110, endPoint x: 393, endPoint y: 110, distance: 7.2
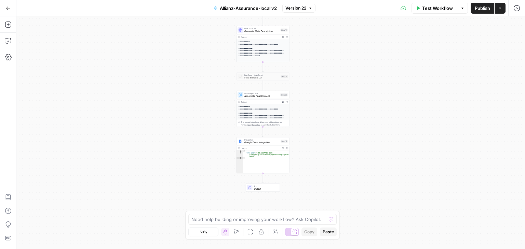
click at [393, 110] on div "Workflow Set Inputs Inputs Google Search Perform Google Search Step 26 Output E…" at bounding box center [270, 132] width 508 height 233
click at [392, 110] on div "Workflow Set Inputs Inputs Google Search Perform Google Search Step 26 Output E…" at bounding box center [270, 132] width 508 height 233
click at [391, 111] on div "Workflow Set Inputs Inputs Google Search Perform Google Search Step 26 Output E…" at bounding box center [270, 132] width 508 height 233
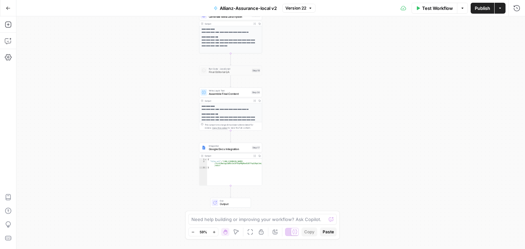
click at [391, 111] on div "Workflow Set Inputs Inputs Google Search Perform Google Search Step 26 Output E…" at bounding box center [270, 132] width 508 height 233
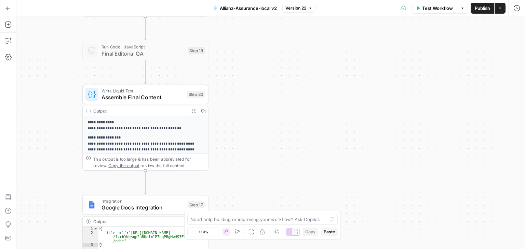
drag, startPoint x: 384, startPoint y: 76, endPoint x: 498, endPoint y: 61, distance: 115.4
click at [497, 63] on div "Workflow Set Inputs Inputs Google Search Perform Google Search Step 26 Output E…" at bounding box center [270, 132] width 508 height 233
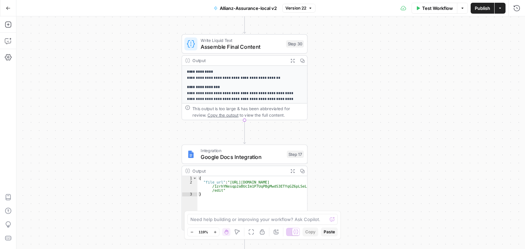
drag, startPoint x: 393, startPoint y: 141, endPoint x: 457, endPoint y: 118, distance: 68.9
click at [463, 120] on div "Workflow Set Inputs Inputs Google Search Perform Google Search Step 26 Output E…" at bounding box center [270, 132] width 508 height 233
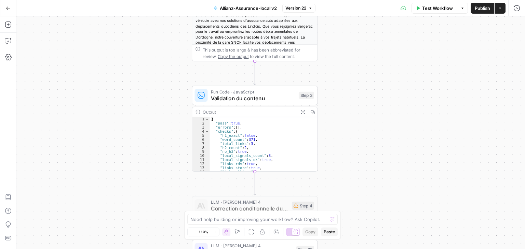
drag, startPoint x: 430, startPoint y: 111, endPoint x: 440, endPoint y: 94, distance: 19.3
click at [440, 95] on div "Workflow Set Inputs Inputs Google Search Perform Google Search Step 26 Output E…" at bounding box center [270, 132] width 508 height 233
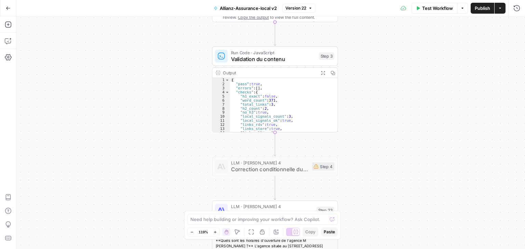
drag, startPoint x: 393, startPoint y: 130, endPoint x: 394, endPoint y: 111, distance: 19.2
click at [396, 111] on div "Workflow Set Inputs Inputs Google Search Perform Google Search Step 26 Output E…" at bounding box center [270, 132] width 508 height 233
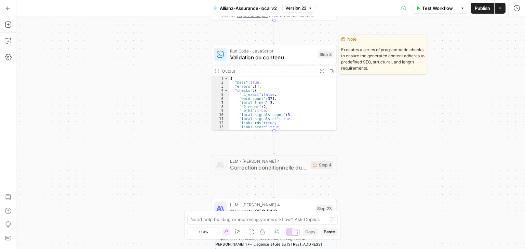
click at [237, 58] on span "Validation du contenu" at bounding box center [272, 57] width 84 height 8
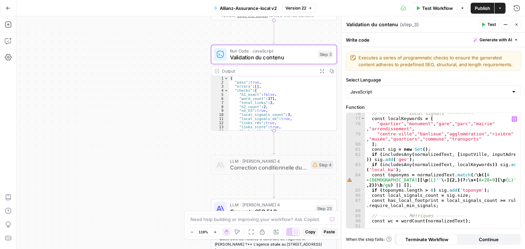
scroll to position [545, 0]
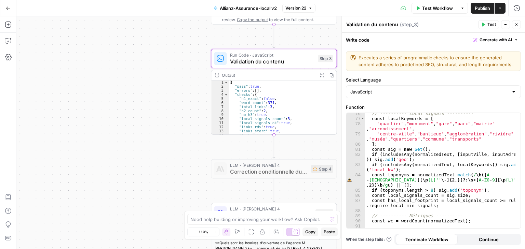
drag, startPoint x: 139, startPoint y: 84, endPoint x: 92, endPoint y: 114, distance: 56.2
click at [92, 114] on div "Workflow Set Inputs Inputs Google Search Perform Google Search Step 26 Output E…" at bounding box center [270, 132] width 508 height 233
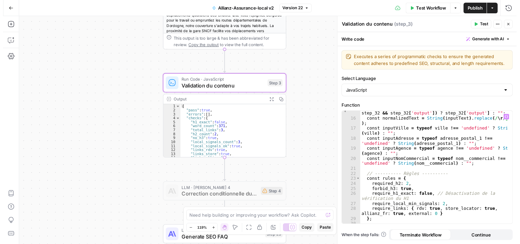
scroll to position [0, 0]
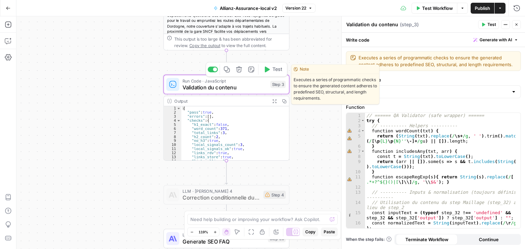
click at [271, 73] on button "Test" at bounding box center [272, 69] width 25 height 11
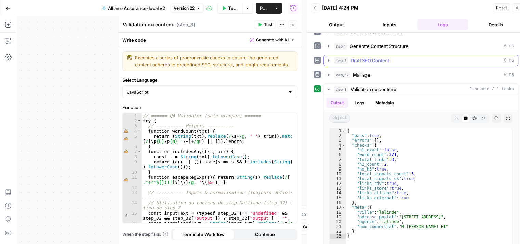
scroll to position [57, 0]
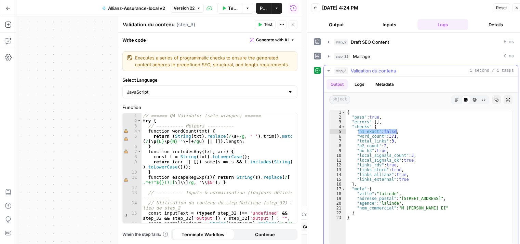
drag, startPoint x: 357, startPoint y: 131, endPoint x: 396, endPoint y: 129, distance: 39.3
click at [396, 129] on div "{ "pass" : true , "errors" : [ ] , "checks" : { "h1_exact" : false , "word_coun…" at bounding box center [428, 182] width 166 height 144
click at [386, 137] on div "{ "pass" : true , "errors" : [ ] , "checks" : { "h1_exact" : false , "word_coun…" at bounding box center [428, 182] width 166 height 144
drag, startPoint x: 388, startPoint y: 135, endPoint x: 396, endPoint y: 135, distance: 7.5
click at [396, 135] on div "{ "pass" : true , "errors" : [ ] , "checks" : { "h1_exact" : false , "word_coun…" at bounding box center [428, 182] width 166 height 144
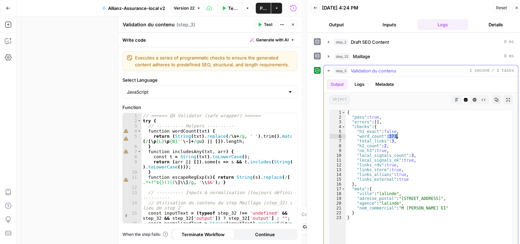
click at [392, 141] on div "{ "pass" : true , "errors" : [ ] , "checks" : { "h1_exact" : false , "word_coun…" at bounding box center [428, 182] width 166 height 144
drag, startPoint x: 372, startPoint y: 149, endPoint x: 387, endPoint y: 150, distance: 15.0
click at [387, 150] on div "{ "pass" : true , "errors" : [ ] , "checks" : { "h1_exact" : false , "word_coun…" at bounding box center [428, 182] width 166 height 144
drag, startPoint x: 362, startPoint y: 150, endPoint x: 392, endPoint y: 149, distance: 30.1
click at [392, 149] on div "{ "pass" : true , "errors" : [ ] , "checks" : { "h1_exact" : false , "word_coun…" at bounding box center [428, 182] width 166 height 144
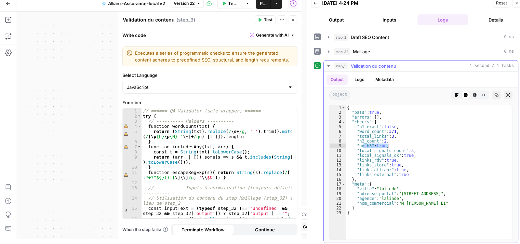
scroll to position [5, 0]
drag, startPoint x: 413, startPoint y: 148, endPoint x: 377, endPoint y: 149, distance: 36.2
click at [377, 149] on div "{ "pass" : true , "errors" : [ ] , "checks" : { "h1_exact" : false , "word_coun…" at bounding box center [428, 177] width 166 height 144
click at [402, 155] on div "{ "pass" : true , "errors" : [ ] , "checks" : { "h1_exact" : false , "word_coun…" at bounding box center [428, 177] width 166 height 144
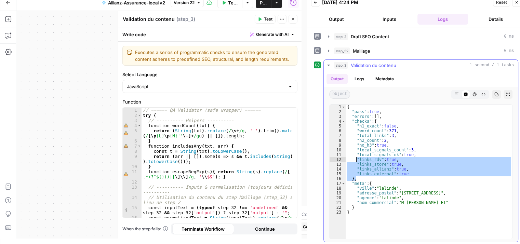
drag, startPoint x: 406, startPoint y: 176, endPoint x: 356, endPoint y: 158, distance: 53.2
click at [356, 158] on div "{ "pass" : true , "errors" : [ ] , "checks" : { "h1_exact" : false , "word_coun…" at bounding box center [428, 177] width 166 height 144
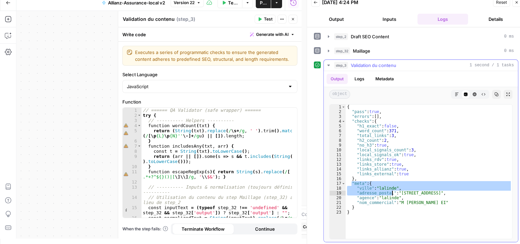
drag, startPoint x: 351, startPoint y: 182, endPoint x: 398, endPoint y: 195, distance: 49.0
click at [408, 195] on div "{ "pass" : true , "errors" : [ ] , "checks" : { "h1_exact" : false , "word_coun…" at bounding box center [428, 177] width 166 height 144
click at [398, 184] on div "{ "pass" : true , "errors" : [ ] , "checks" : { "h1_exact" : false , "word_coun…" at bounding box center [428, 172] width 166 height 134
type textarea "**********"
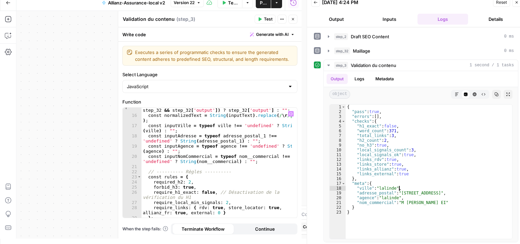
scroll to position [102, 0]
click at [518, 2] on icon "button" at bounding box center [516, 2] width 4 height 4
click at [515, 2] on icon "button" at bounding box center [516, 2] width 4 height 4
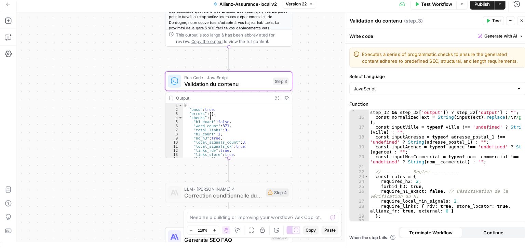
scroll to position [0, 0]
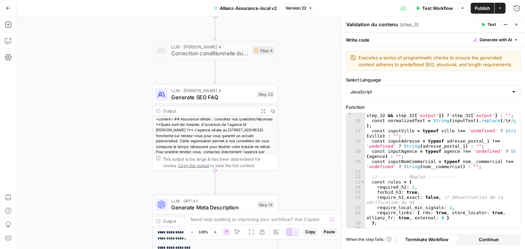
drag, startPoint x: 327, startPoint y: 117, endPoint x: 316, endPoint y: 106, distance: 15.5
click at [316, 106] on div "Workflow Set Inputs Inputs Google Search Perform Google Search Step 26 Output E…" at bounding box center [270, 132] width 508 height 233
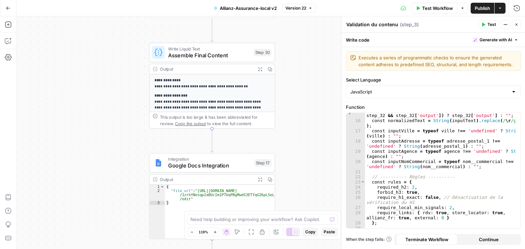
drag, startPoint x: 303, startPoint y: 135, endPoint x: 296, endPoint y: 117, distance: 20.1
click at [297, 117] on div "Workflow Set Inputs Inputs Google Search Perform Google Search Step 26 Output E…" at bounding box center [270, 132] width 508 height 233
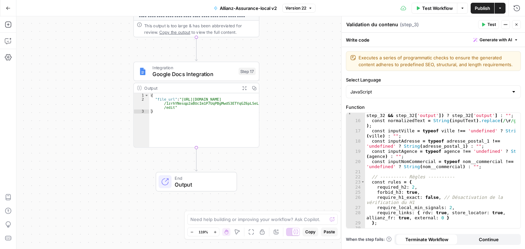
drag, startPoint x: 295, startPoint y: 133, endPoint x: 283, endPoint y: 131, distance: 12.4
click at [283, 131] on div "Workflow Set Inputs Inputs Google Search Perform Google Search Step 26 Output E…" at bounding box center [270, 132] width 508 height 233
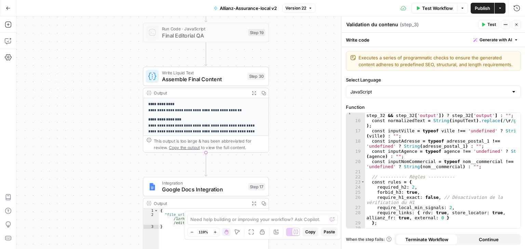
drag, startPoint x: 283, startPoint y: 157, endPoint x: 295, endPoint y: 126, distance: 33.1
click at [294, 129] on div "Workflow Set Inputs Inputs Google Search Perform Google Search Step 26 Output E…" at bounding box center [270, 132] width 508 height 233
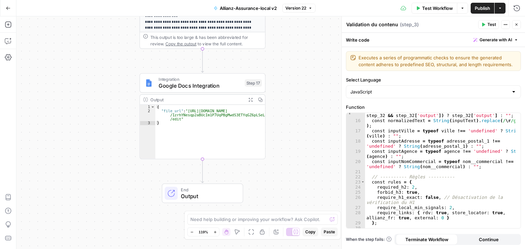
drag, startPoint x: 292, startPoint y: 120, endPoint x: 293, endPoint y: 113, distance: 6.8
click at [293, 114] on div "Workflow Set Inputs Inputs Google Search Perform Google Search Step 26 Output E…" at bounding box center [270, 132] width 508 height 233
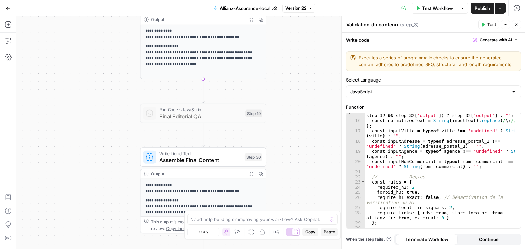
click at [519, 25] on button "Close" at bounding box center [516, 24] width 9 height 9
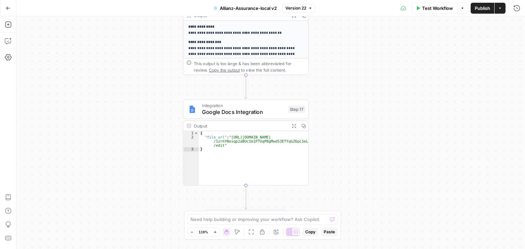
drag, startPoint x: 362, startPoint y: 101, endPoint x: 370, endPoint y: 59, distance: 42.8
click at [378, 54] on div "Workflow Set Inputs Inputs Google Search Perform Google Search Step 26 Output E…" at bounding box center [270, 132] width 508 height 233
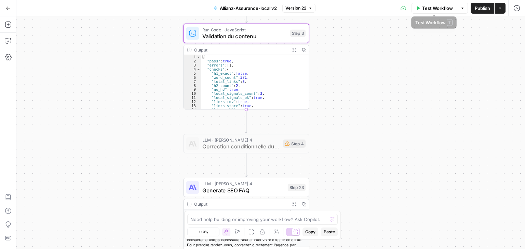
click at [419, 6] on icon "button" at bounding box center [418, 8] width 4 height 4
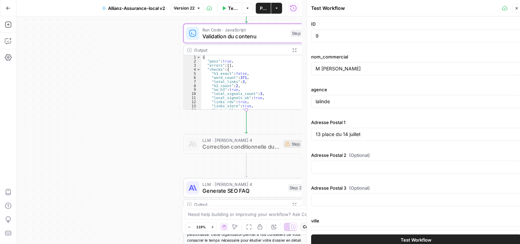
click at [517, 10] on icon "button" at bounding box center [516, 8] width 4 height 4
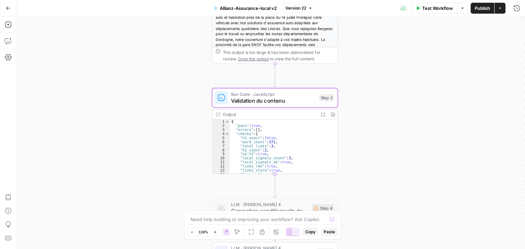
drag, startPoint x: 347, startPoint y: 142, endPoint x: 377, endPoint y: 121, distance: 36.6
click at [376, 121] on div "Workflow Set Inputs Inputs Google Search Perform Google Search Step 26 Output E…" at bounding box center [270, 132] width 508 height 233
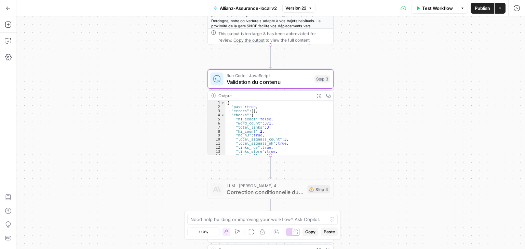
click at [348, 132] on div "Workflow Set Inputs Inputs Google Search Perform Google Search Step 26 Output E…" at bounding box center [270, 132] width 508 height 233
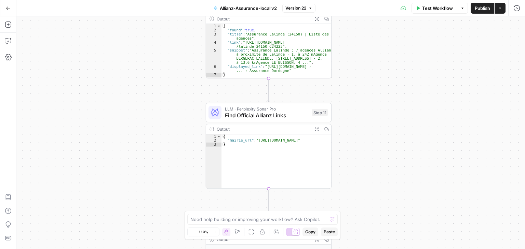
drag, startPoint x: 426, startPoint y: 101, endPoint x: 391, endPoint y: 109, distance: 36.7
click at [388, 75] on div "Workflow Set Inputs Inputs Google Search Perform Google Search Step 26 Output E…" at bounding box center [270, 132] width 508 height 233
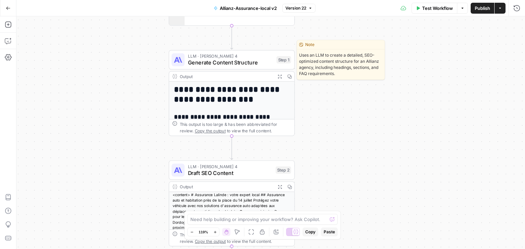
drag, startPoint x: 200, startPoint y: 63, endPoint x: 266, endPoint y: 60, distance: 66.3
click at [201, 63] on span "Generate Content Structure" at bounding box center [230, 63] width 85 height 8
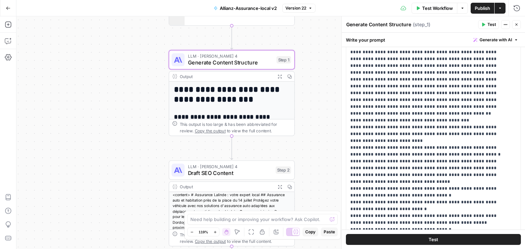
scroll to position [171, 0]
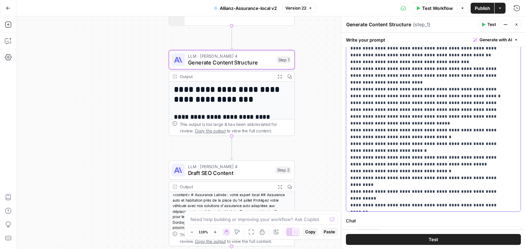
click at [451, 142] on p "**********" at bounding box center [428, 21] width 156 height 376
drag, startPoint x: 377, startPoint y: 158, endPoint x: 346, endPoint y: 150, distance: 31.6
click at [346, 150] on div "**********" at bounding box center [430, 72] width 169 height 278
copy p "**********"
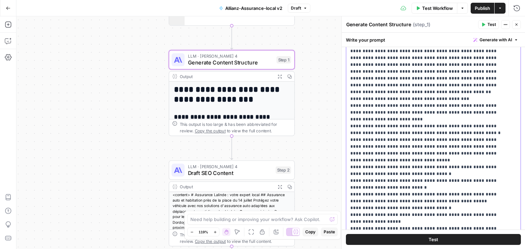
scroll to position [106, 0]
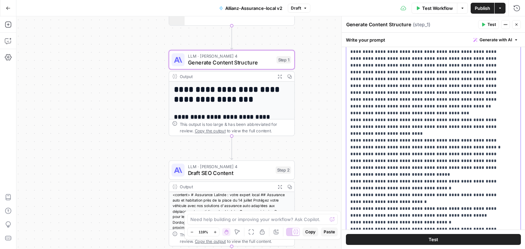
click at [454, 171] on p "**********" at bounding box center [428, 79] width 156 height 389
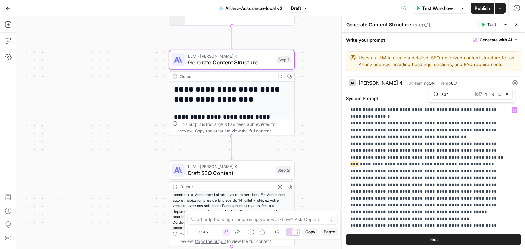
type input "sur"
click at [492, 96] on icon "button" at bounding box center [492, 94] width 3 height 3
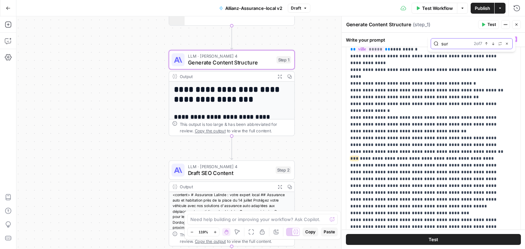
scroll to position [51, 0]
click at [492, 47] on div "sur 2 of 7 Previous match Next Match Replace Close" at bounding box center [471, 43] width 82 height 11
click at [492, 43] on icon "button" at bounding box center [492, 43] width 3 height 3
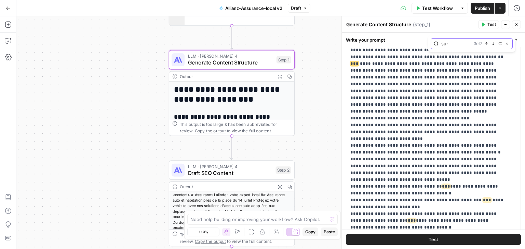
scroll to position [117, 0]
click at [492, 43] on icon "button" at bounding box center [492, 43] width 3 height 3
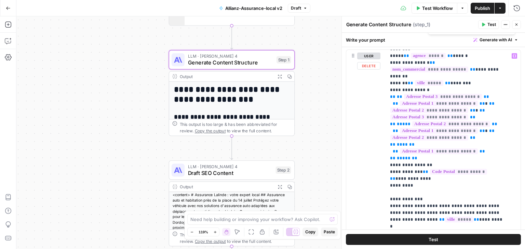
scroll to position [64, 0]
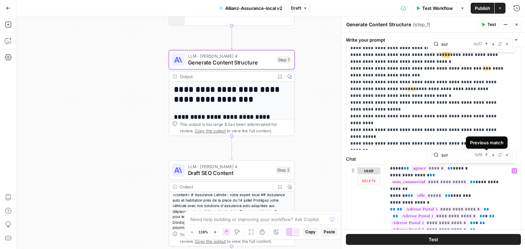
type input "sur"
click at [485, 155] on icon "button" at bounding box center [485, 154] width 3 height 3
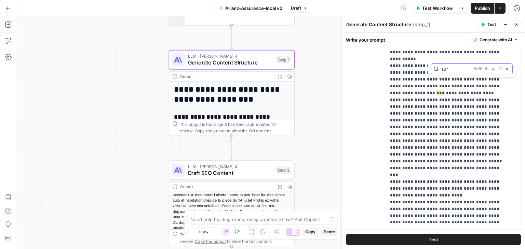
scroll to position [363, 0]
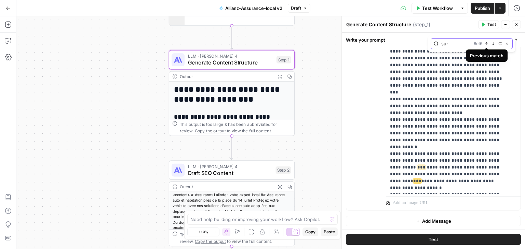
click at [486, 44] on icon "button" at bounding box center [485, 43] width 3 height 3
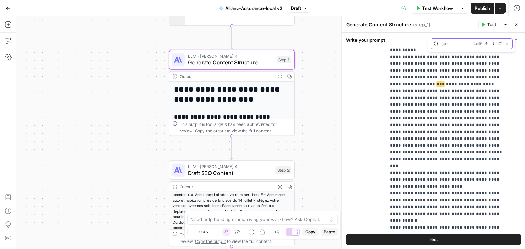
click at [486, 44] on icon "button" at bounding box center [485, 43] width 3 height 3
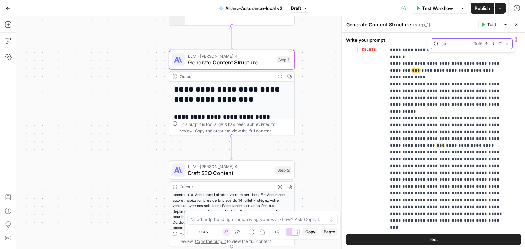
click at [486, 44] on icon "button" at bounding box center [485, 43] width 3 height 3
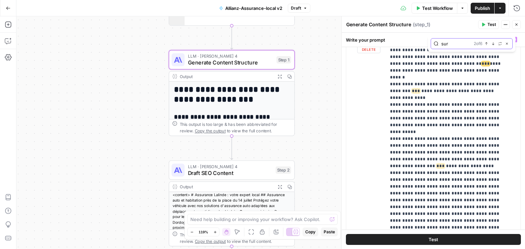
click at [486, 44] on icon "button" at bounding box center [485, 43] width 3 height 3
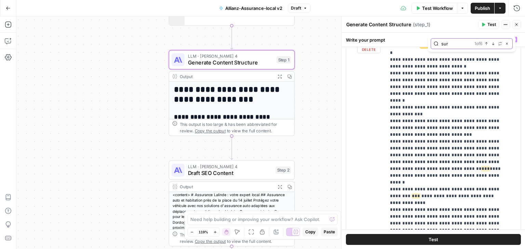
scroll to position [215, 0]
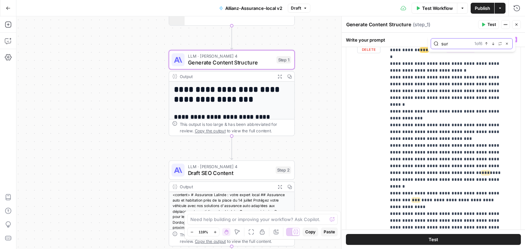
click at [486, 44] on icon "button" at bounding box center [485, 43] width 3 height 3
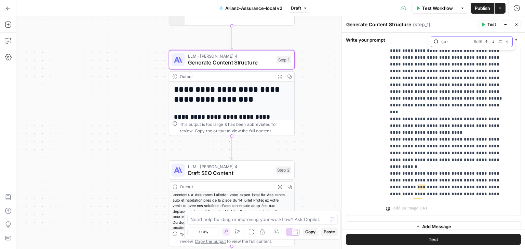
scroll to position [0, 0]
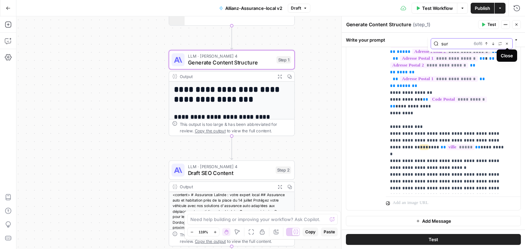
click at [508, 44] on icon "button" at bounding box center [506, 43] width 3 height 3
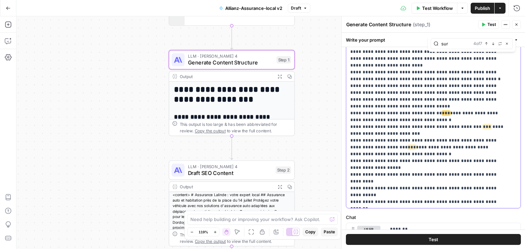
click at [387, 140] on p "**********" at bounding box center [428, 10] width 156 height 389
drag, startPoint x: 407, startPoint y: 154, endPoint x: 346, endPoint y: 131, distance: 65.4
click at [346, 131] on div "**********" at bounding box center [430, 69] width 169 height 278
copy p "**********"
click at [406, 177] on p "**********" at bounding box center [428, 17] width 156 height 403
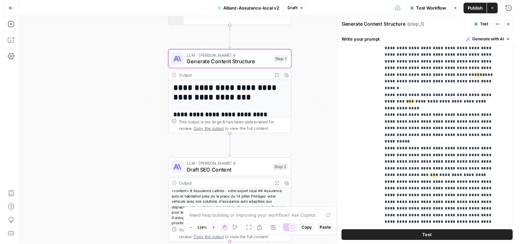
scroll to position [363, 0]
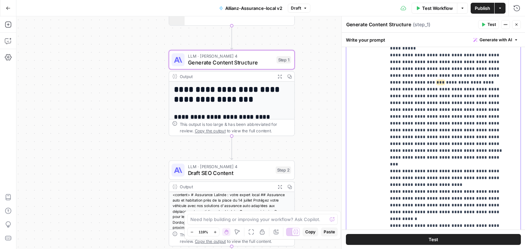
click at [442, 239] on button "Test" at bounding box center [433, 239] width 175 height 11
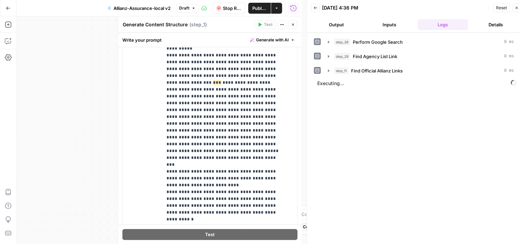
click at [294, 25] on icon "button" at bounding box center [293, 25] width 4 height 4
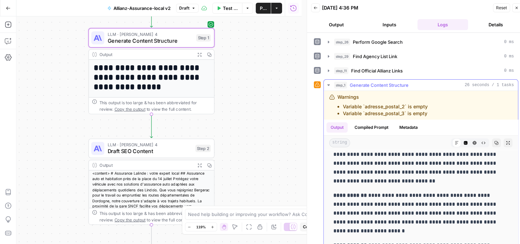
scroll to position [29, 0]
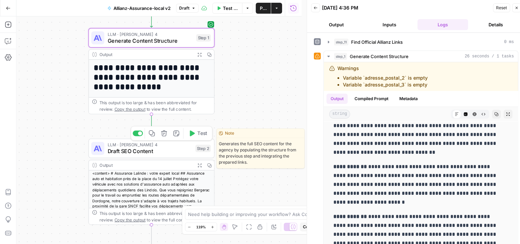
click at [161, 151] on span "Draft SEO Content" at bounding box center [150, 151] width 84 height 8
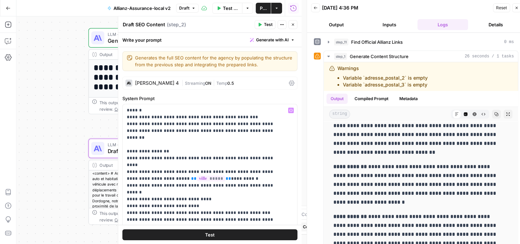
scroll to position [72, 0]
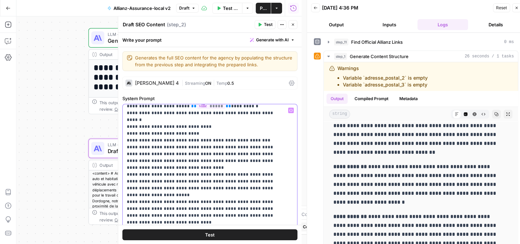
click at [156, 141] on p "**********" at bounding box center [205, 223] width 156 height 376
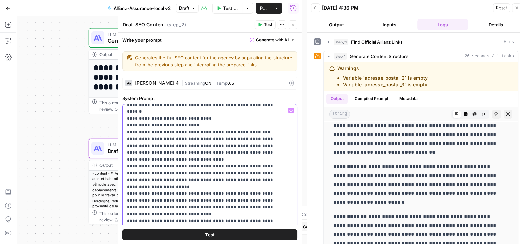
click at [156, 141] on p "**********" at bounding box center [205, 214] width 156 height 376
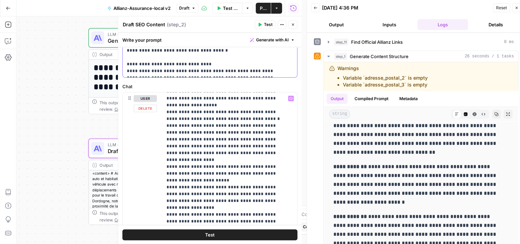
scroll to position [338, 0]
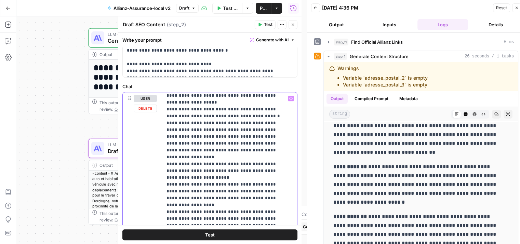
click at [198, 154] on p "**********" at bounding box center [224, 235] width 116 height 957
click at [217, 236] on button "Test" at bounding box center [209, 234] width 175 height 11
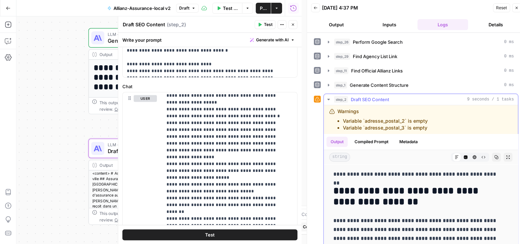
click at [506, 156] on icon "button" at bounding box center [508, 157] width 4 height 4
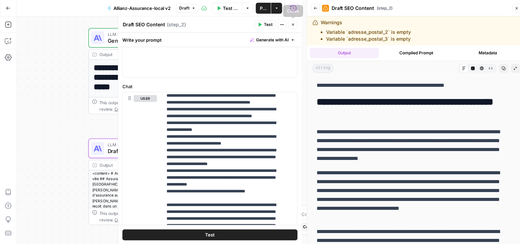
click at [295, 26] on icon "button" at bounding box center [293, 25] width 4 height 4
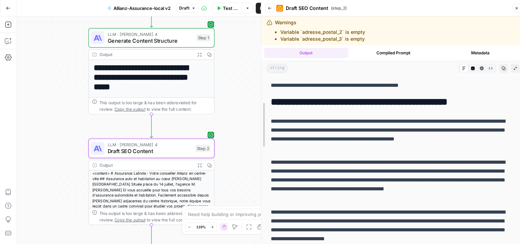
drag, startPoint x: 305, startPoint y: 87, endPoint x: 260, endPoint y: 92, distance: 46.0
click at [260, 92] on div at bounding box center [261, 124] width 7 height 249
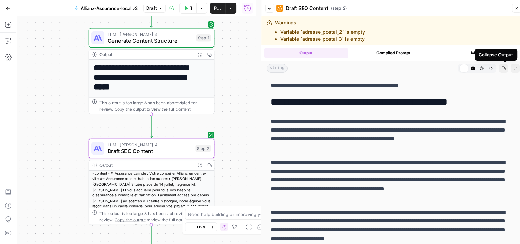
click at [513, 69] on icon "button" at bounding box center [515, 68] width 4 height 4
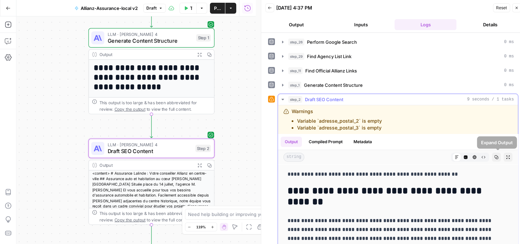
click at [506, 158] on icon "button" at bounding box center [508, 157] width 4 height 4
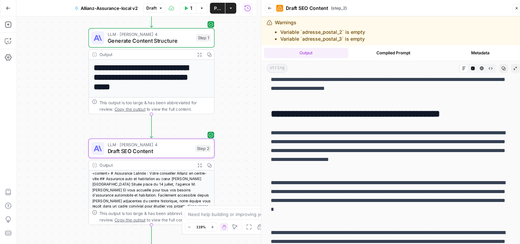
scroll to position [29, 0]
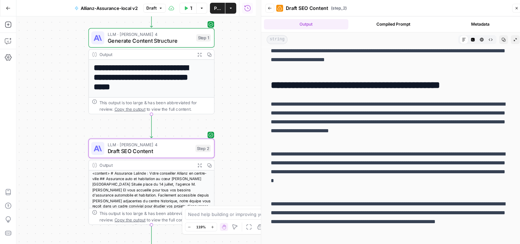
drag, startPoint x: 497, startPoint y: 182, endPoint x: 263, endPoint y: 155, distance: 235.0
click at [263, 155] on div "**********" at bounding box center [393, 124] width 264 height 249
click at [342, 177] on p "**********" at bounding box center [388, 172] width 234 height 44
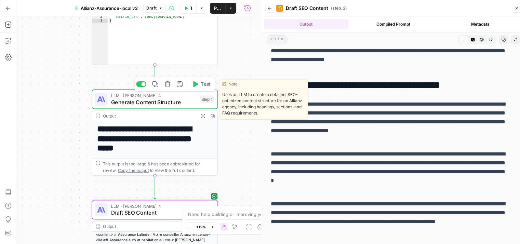
click at [128, 104] on span "Generate Content Structure" at bounding box center [153, 102] width 85 height 8
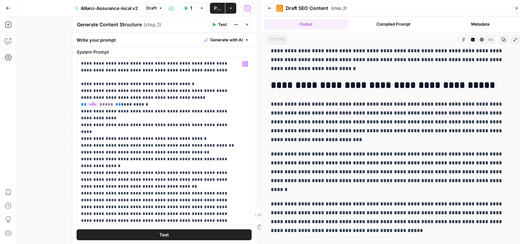
scroll to position [22, 0]
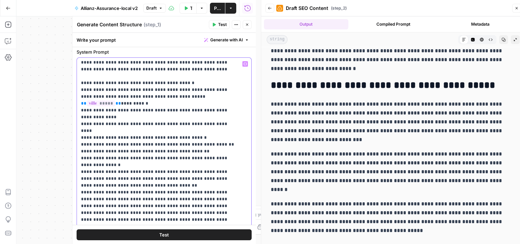
click at [132, 147] on p "**********" at bounding box center [159, 240] width 156 height 403
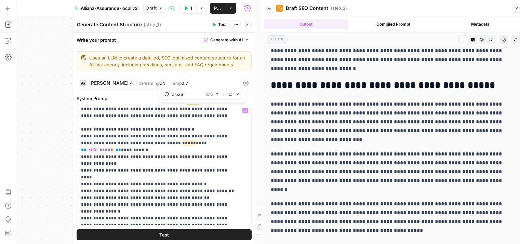
type input "assur"
click at [224, 96] on icon "button" at bounding box center [223, 94] width 3 height 3
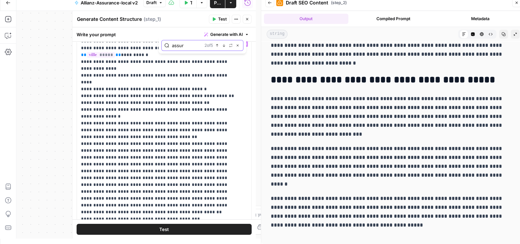
scroll to position [51, 0]
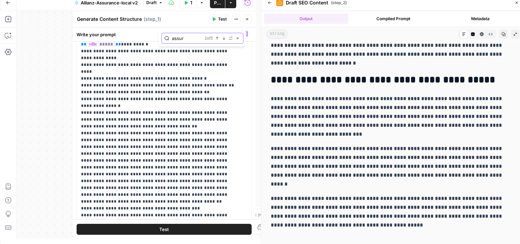
click at [223, 41] on button "Next Match" at bounding box center [223, 38] width 5 height 5
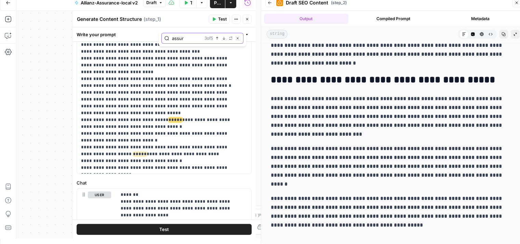
scroll to position [78, 0]
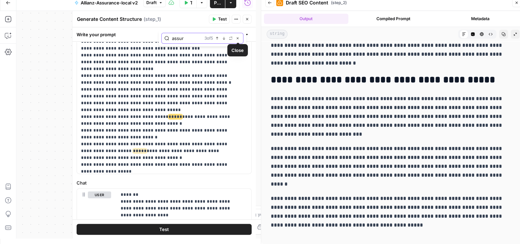
click at [238, 40] on button "Close" at bounding box center [237, 38] width 5 height 5
click at [122, 108] on p "**********" at bounding box center [159, 21] width 156 height 403
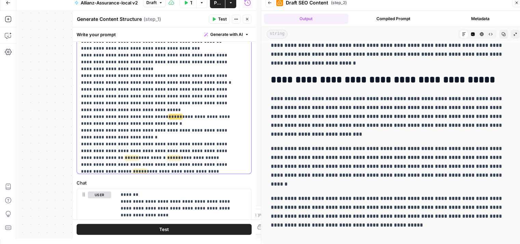
drag, startPoint x: 164, startPoint y: 132, endPoint x: 228, endPoint y: 116, distance: 65.9
click at [228, 116] on p "**********" at bounding box center [159, 32] width 156 height 424
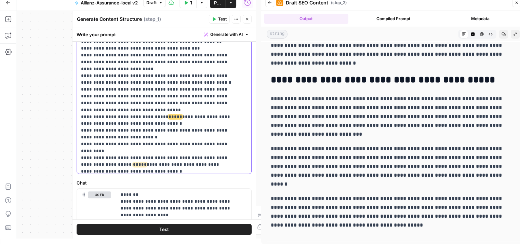
click at [138, 108] on p "**********" at bounding box center [159, 25] width 156 height 410
drag, startPoint x: 233, startPoint y: 117, endPoint x: 79, endPoint y: 118, distance: 153.8
click at [79, 118] on div "**********" at bounding box center [161, 34] width 169 height 278
copy p "**********"
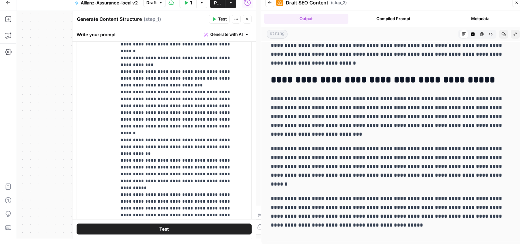
scroll to position [216, 0]
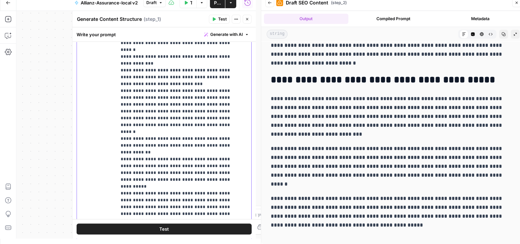
click at [211, 106] on p "**********" at bounding box center [179, 97] width 116 height 663
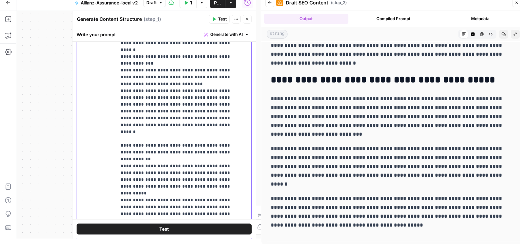
scroll to position [251, 0]
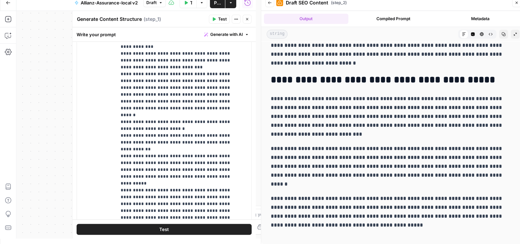
scroll to position [387, 0]
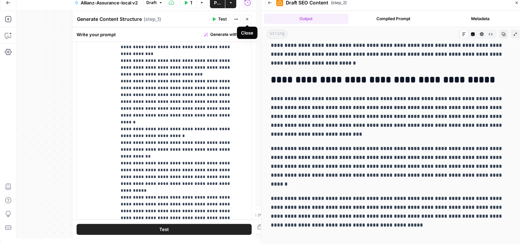
click at [247, 20] on icon "button" at bounding box center [247, 19] width 4 height 4
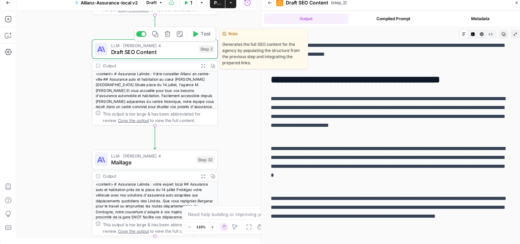
click at [125, 56] on div "LLM · Claude Sonnet 4 Draft SEO Content Step 2 Copy step Delete step Edit Note …" at bounding box center [155, 48] width 126 height 19
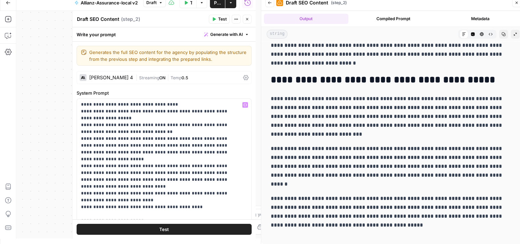
scroll to position [52, 0]
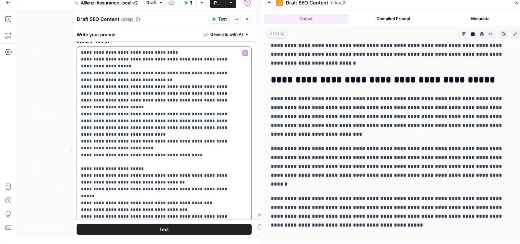
click at [178, 120] on p "**********" at bounding box center [159, 120] width 156 height 403
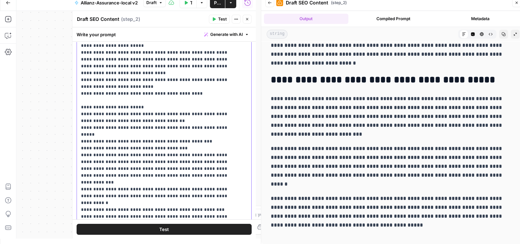
click at [136, 185] on p "**********" at bounding box center [159, 63] width 156 height 410
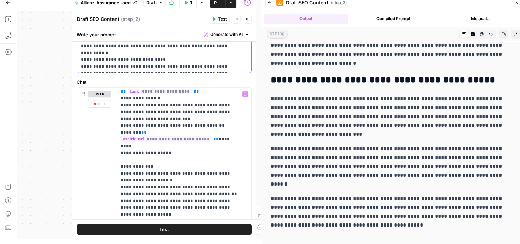
scroll to position [333, 0]
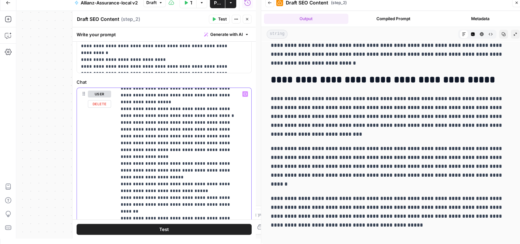
click at [170, 230] on button "Test" at bounding box center [164, 228] width 175 height 11
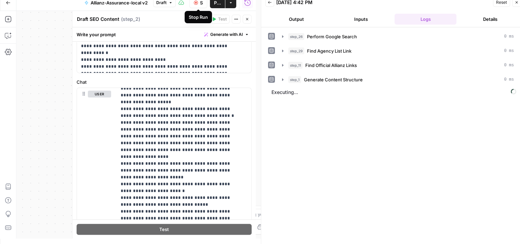
click at [196, 3] on icon "button" at bounding box center [196, 3] width 4 height 4
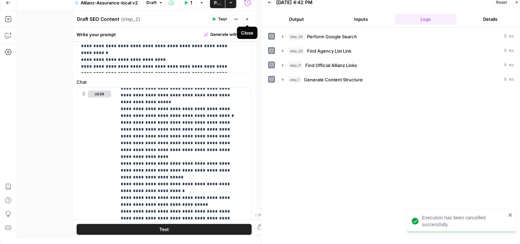
click at [249, 20] on button "Close" at bounding box center [247, 19] width 9 height 9
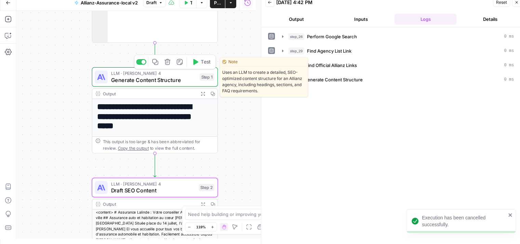
click at [197, 66] on button "Test" at bounding box center [201, 62] width 25 height 11
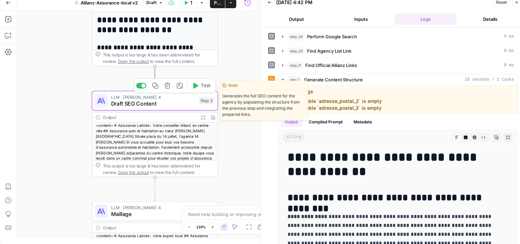
click at [200, 89] on button "Test" at bounding box center [201, 85] width 25 height 11
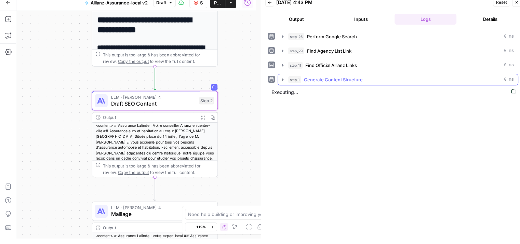
click at [283, 77] on icon "button" at bounding box center [282, 79] width 5 height 5
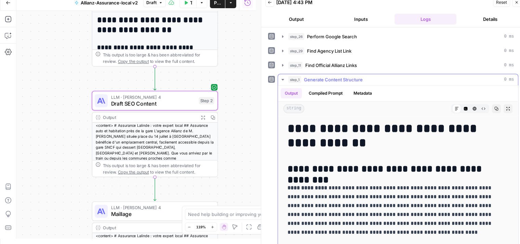
click at [281, 77] on icon "button" at bounding box center [282, 79] width 5 height 5
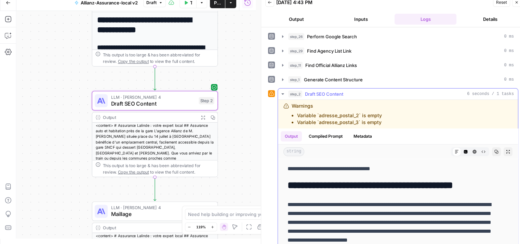
click at [282, 92] on icon "button" at bounding box center [282, 93] width 5 height 5
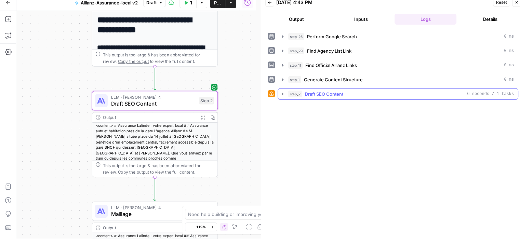
click at [283, 93] on icon "button" at bounding box center [282, 94] width 1 height 2
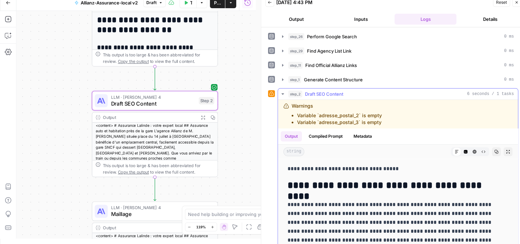
click at [506, 150] on icon "button" at bounding box center [508, 152] width 4 height 4
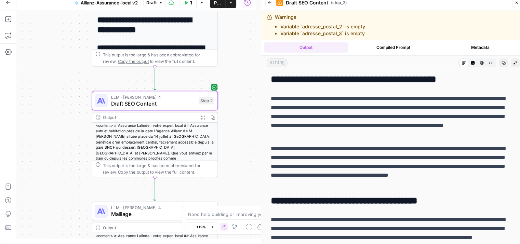
scroll to position [20, 0]
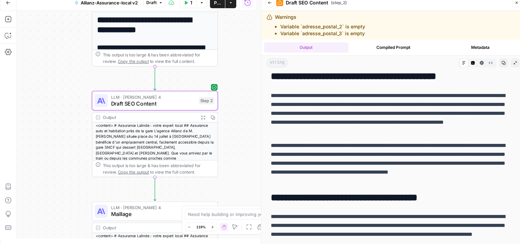
drag, startPoint x: 481, startPoint y: 134, endPoint x: 271, endPoint y: 96, distance: 213.2
click at [271, 96] on p "**********" at bounding box center [388, 113] width 234 height 44
click at [453, 108] on p "**********" at bounding box center [388, 113] width 234 height 44
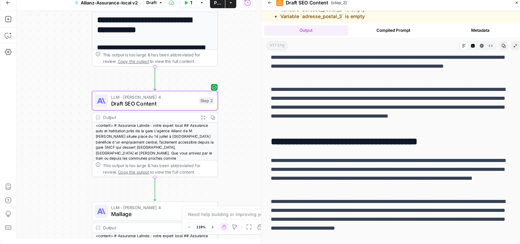
scroll to position [29, 0]
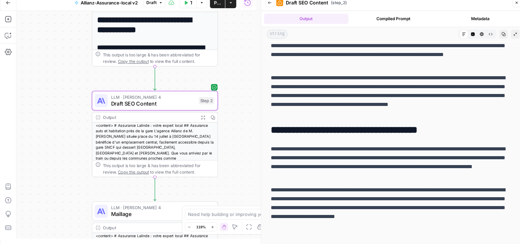
drag, startPoint x: 266, startPoint y: 128, endPoint x: 363, endPoint y: 220, distance: 132.9
click at [363, 220] on div "**********" at bounding box center [392, 113] width 253 height 257
click at [308, 117] on p "**********" at bounding box center [388, 95] width 234 height 44
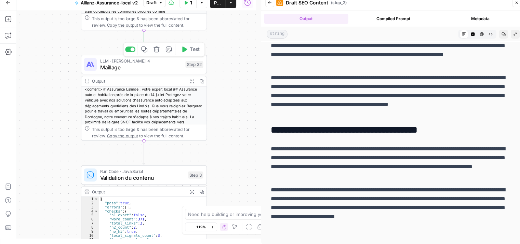
click at [189, 55] on div "Copy step Delete step Add Note Test" at bounding box center [164, 49] width 82 height 15
click at [188, 50] on button "Test" at bounding box center [190, 49] width 25 height 11
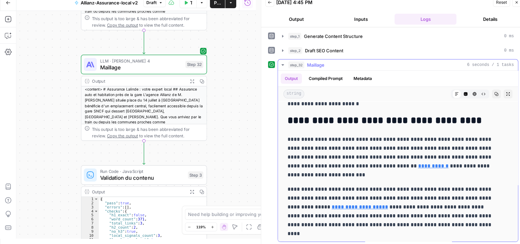
scroll to position [148, 0]
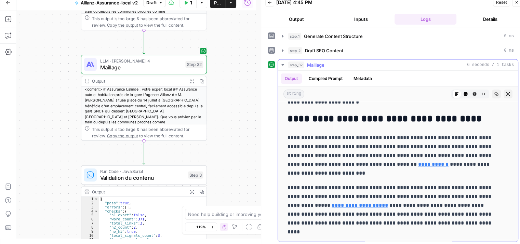
drag, startPoint x: 411, startPoint y: 145, endPoint x: 461, endPoint y: 171, distance: 56.0
click at [461, 171] on p "**********" at bounding box center [392, 155] width 210 height 44
click at [470, 153] on p "**********" at bounding box center [392, 155] width 210 height 44
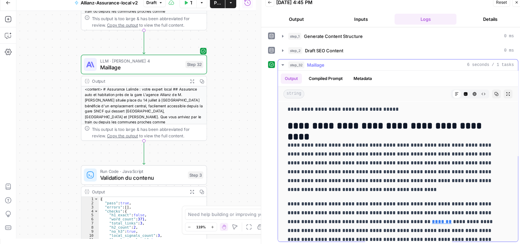
scroll to position [0, 0]
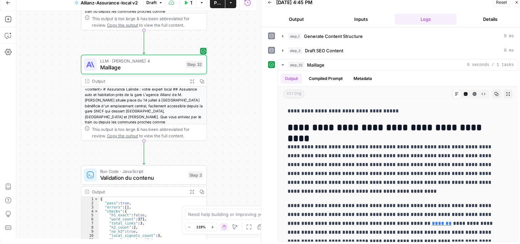
click at [216, 8] on div "Test Workflow Options Publish Actions Run History" at bounding box center [211, 3] width 90 height 16
click at [215, 4] on span "Publish" at bounding box center [217, 2] width 7 height 7
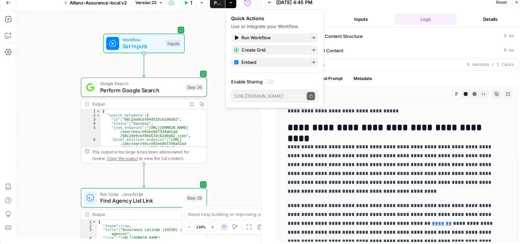
click at [243, 115] on div "Workflow Set Inputs Inputs Google Search Perform Google Search Step 26 Output E…" at bounding box center [135, 125] width 239 height 228
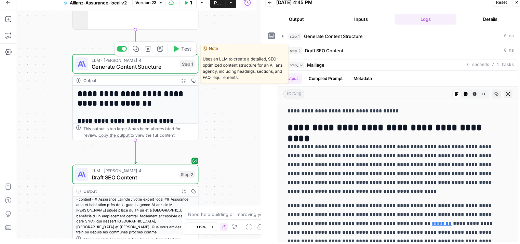
click at [102, 71] on div "LLM · Claude Sonnet 4 Generate Content Structure Step 1 Copy step Delete step E…" at bounding box center [135, 63] width 126 height 19
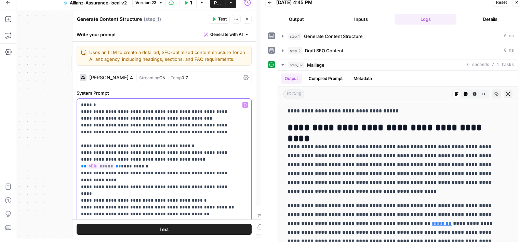
drag, startPoint x: 227, startPoint y: 159, endPoint x: 110, endPoint y: 153, distance: 116.3
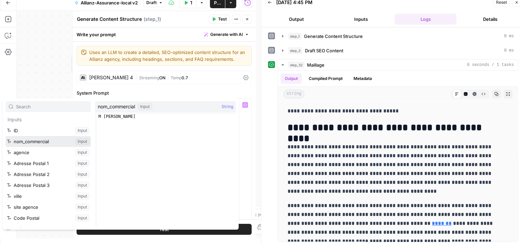
click at [41, 140] on button "Select variable nom_commercial" at bounding box center [47, 141] width 85 height 11
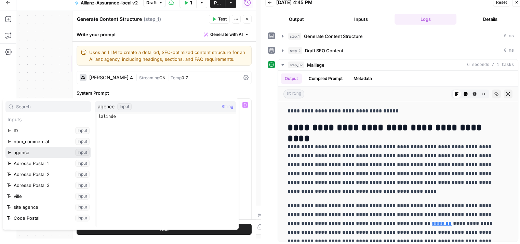
click at [30, 151] on button "Select variable agence" at bounding box center [47, 152] width 85 height 11
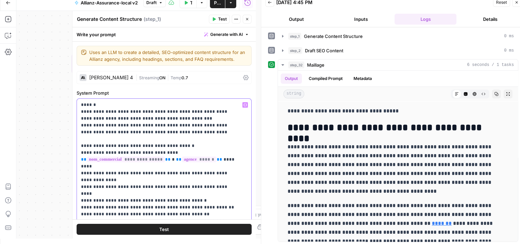
drag, startPoint x: 233, startPoint y: 159, endPoint x: 77, endPoint y: 155, distance: 156.2
click at [77, 155] on div "**********" at bounding box center [164, 238] width 174 height 278
copy p "**********"
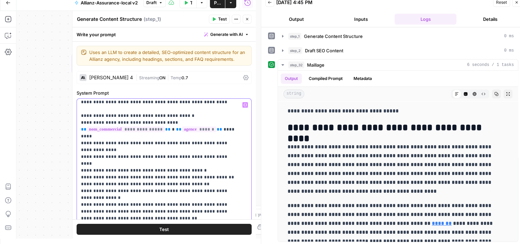
scroll to position [26, 0]
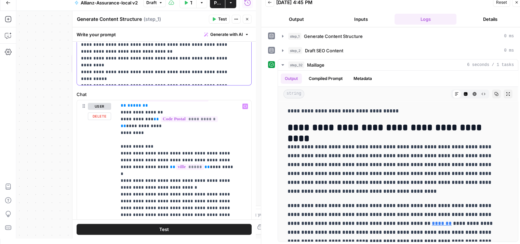
scroll to position [165, 0]
drag, startPoint x: 123, startPoint y: 143, endPoint x: 207, endPoint y: 158, distance: 85.3
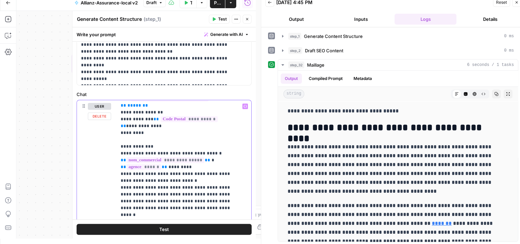
click at [159, 227] on span "Test" at bounding box center [164, 228] width 10 height 7
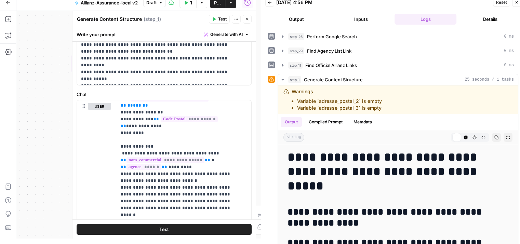
click at [249, 16] on button "Close" at bounding box center [247, 19] width 9 height 9
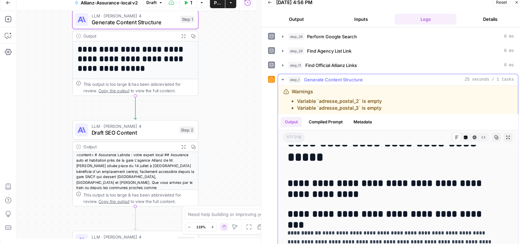
scroll to position [28, 0]
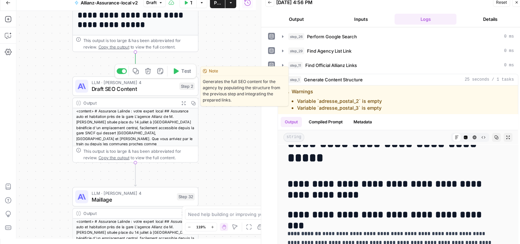
click at [100, 85] on span "Draft SEO Content" at bounding box center [134, 89] width 84 height 8
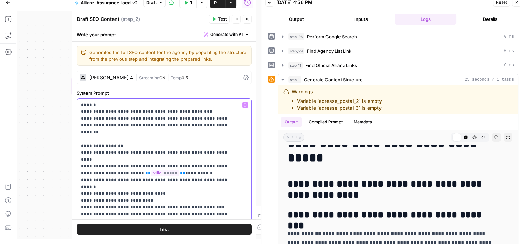
drag, startPoint x: 104, startPoint y: 159, endPoint x: 81, endPoint y: 153, distance: 24.0
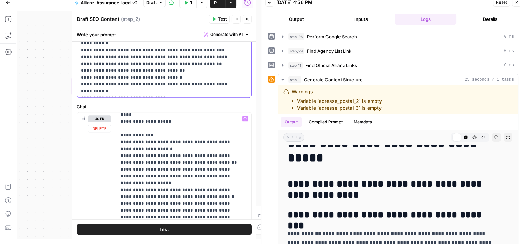
scroll to position [276, 0]
drag, startPoint x: 194, startPoint y: 155, endPoint x: 115, endPoint y: 148, distance: 79.6
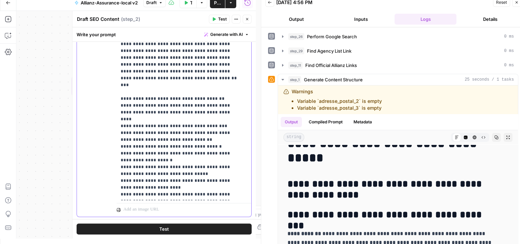
scroll to position [487, 0]
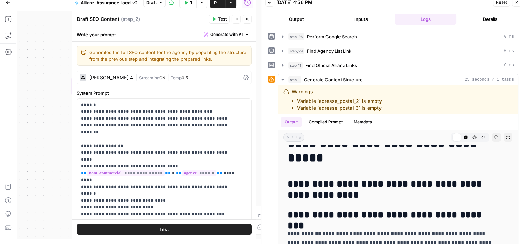
scroll to position [732, 0]
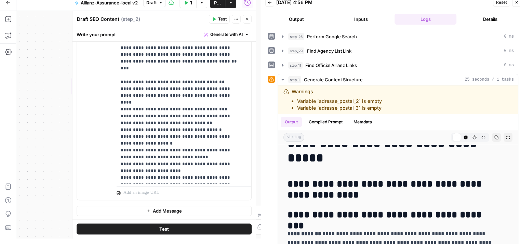
click at [249, 21] on icon "button" at bounding box center [247, 19] width 4 height 4
click at [166, 229] on button "Test" at bounding box center [164, 228] width 175 height 11
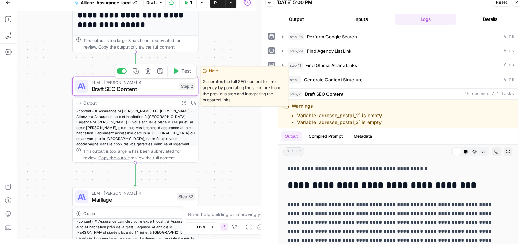
click at [131, 91] on span "Draft SEO Content" at bounding box center [134, 89] width 84 height 8
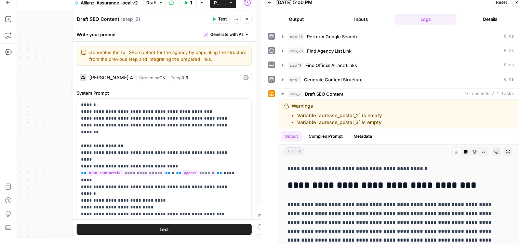
click at [243, 78] on icon at bounding box center [245, 77] width 5 height 5
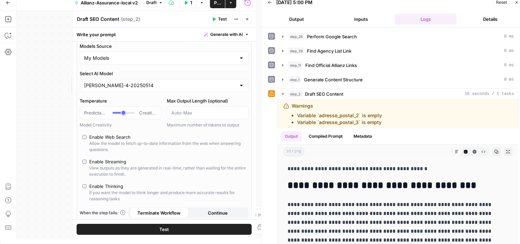
scroll to position [37, 0]
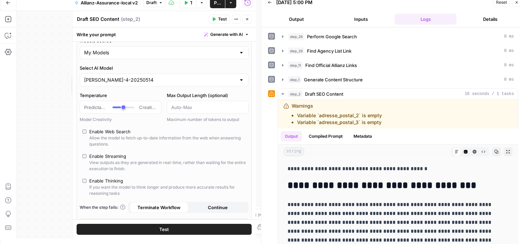
click at [182, 229] on button "Test" at bounding box center [164, 228] width 175 height 11
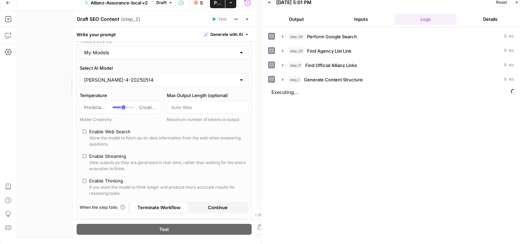
click at [248, 18] on icon "button" at bounding box center [247, 19] width 4 height 4
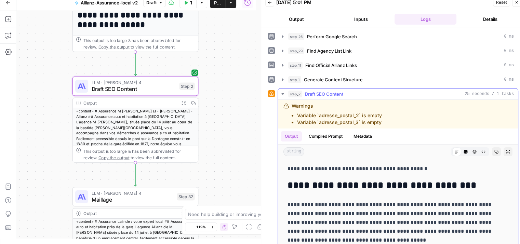
scroll to position [0, 0]
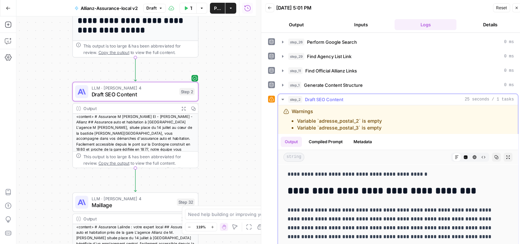
click at [506, 156] on icon "button" at bounding box center [508, 157] width 4 height 4
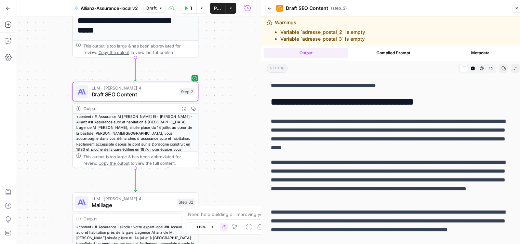
drag, startPoint x: 272, startPoint y: 84, endPoint x: 423, endPoint y: 86, distance: 151.4
click at [423, 86] on p "**********" at bounding box center [388, 85] width 234 height 9
click at [407, 97] on h2 "**********" at bounding box center [388, 102] width 234 height 11
drag, startPoint x: 409, startPoint y: 138, endPoint x: 420, endPoint y: 140, distance: 11.2
click at [420, 140] on p "**********" at bounding box center [388, 135] width 234 height 36
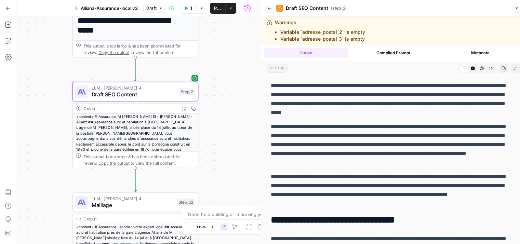
scroll to position [92, 0]
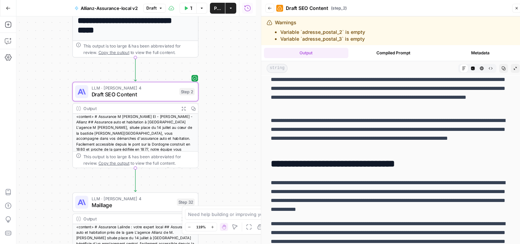
drag, startPoint x: 376, startPoint y: 147, endPoint x: 274, endPoint y: 125, distance: 104.8
click at [274, 125] on p "**********" at bounding box center [388, 134] width 234 height 36
click at [344, 146] on p "**********" at bounding box center [388, 134] width 234 height 36
click at [373, 170] on div "**********" at bounding box center [392, 152] width 253 height 330
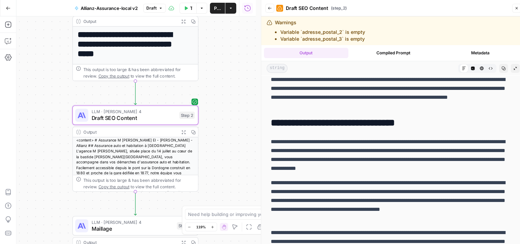
scroll to position [29, 0]
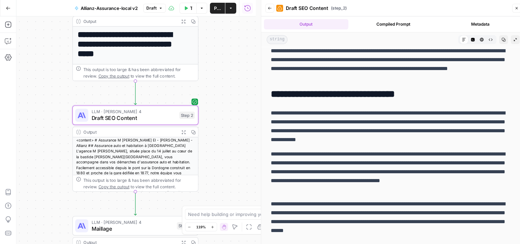
drag, startPoint x: 305, startPoint y: 164, endPoint x: 406, endPoint y: 163, distance: 101.5
click at [406, 163] on p "**********" at bounding box center [388, 172] width 234 height 44
click at [338, 176] on p "**********" at bounding box center [388, 172] width 234 height 44
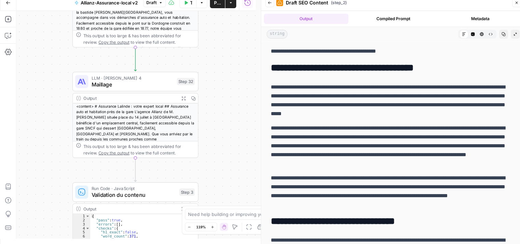
scroll to position [0, 0]
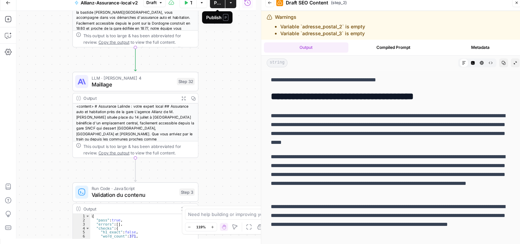
click at [213, 3] on button "Publish" at bounding box center [217, 2] width 15 height 11
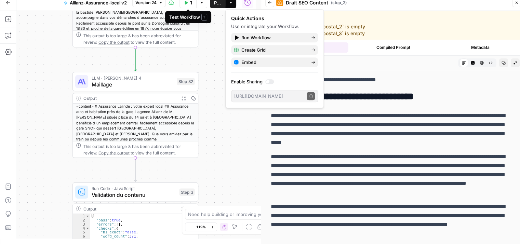
click at [186, 3] on icon "button" at bounding box center [186, 3] width 3 height 4
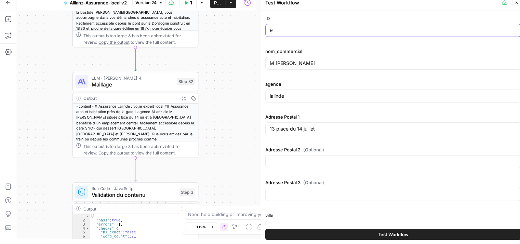
click at [277, 32] on input "9" at bounding box center [393, 30] width 247 height 7
type input "10"
click at [342, 70] on div "nom_commercial M VIGEANT JEROME EI" at bounding box center [393, 60] width 256 height 25
click at [333, 65] on input "M VIGEANT JEROME EI" at bounding box center [393, 63] width 247 height 7
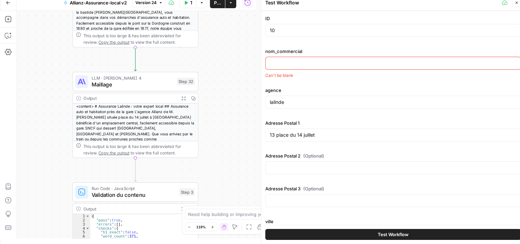
paste input "J AZAIS EI & Y LEBOURG EI"
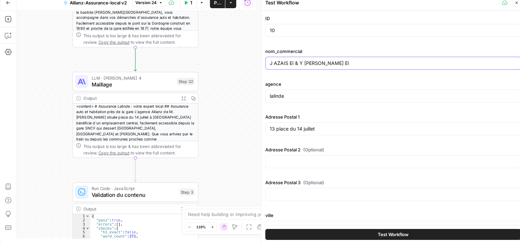
type input "J AZAIS EI & Y LEBOURG EI"
click at [315, 93] on input "lalinde" at bounding box center [393, 96] width 247 height 7
paste input "Perpignan"
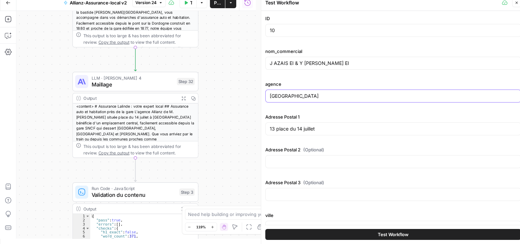
type input "Perpignan"
click at [320, 129] on input "13 place du 14 juillet" at bounding box center [393, 128] width 247 height 7
paste input "363 bd marius berli"
type input "363 bd marius berliet"
click at [310, 91] on div "Perpignan" at bounding box center [393, 96] width 256 height 13
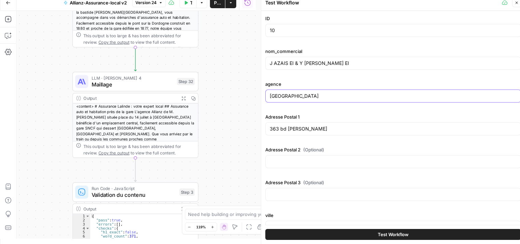
click at [310, 96] on input "Perpignan" at bounding box center [393, 96] width 247 height 7
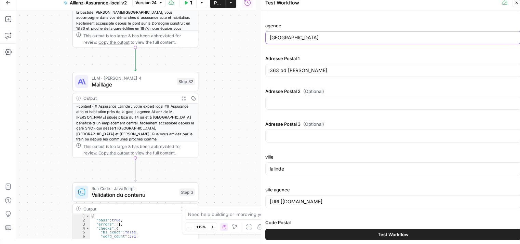
scroll to position [80, 0]
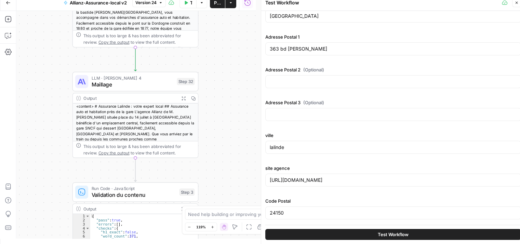
click at [291, 151] on div "lalinde" at bounding box center [393, 147] width 256 height 13
paste input "Perpignan"
type input "Perpignan"
click at [292, 209] on input "24150" at bounding box center [393, 212] width 247 height 7
paste input "6600"
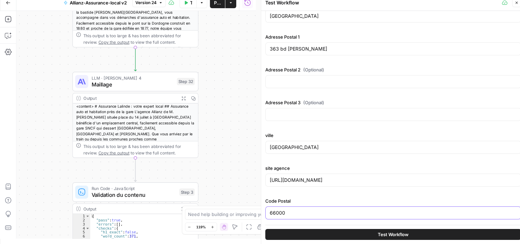
type input "66000"
click at [335, 177] on input "https://agence.allianz.fr/bergerac-lalinde-24150-H92402" at bounding box center [393, 180] width 247 height 7
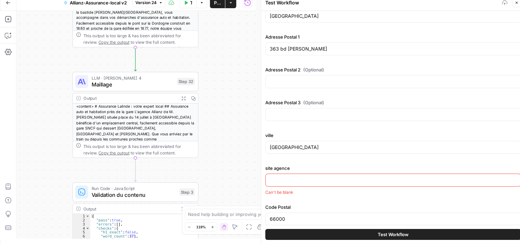
paste input "https://agence.allianz.fr/perpignan-polygone-66000-566122"
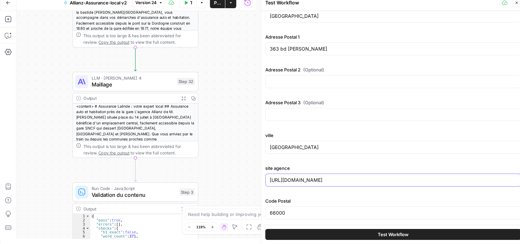
type input "https://agence.allianz.fr/perpignan-polygone-66000-566122"
click at [400, 236] on span "Test Workflow" at bounding box center [393, 234] width 31 height 7
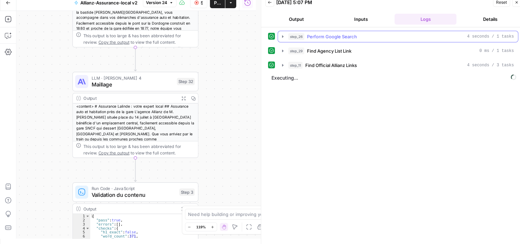
click at [282, 35] on icon "button" at bounding box center [282, 36] width 5 height 5
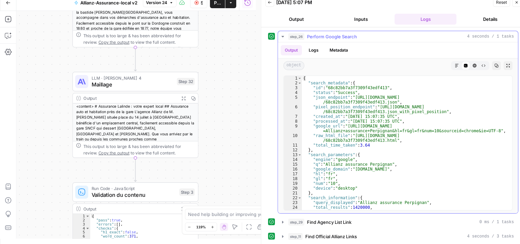
click at [283, 35] on icon "button" at bounding box center [282, 36] width 5 height 5
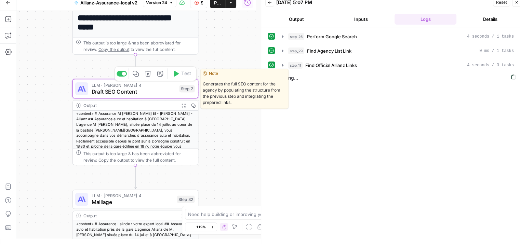
click at [121, 93] on span "Draft SEO Content" at bounding box center [134, 91] width 84 height 8
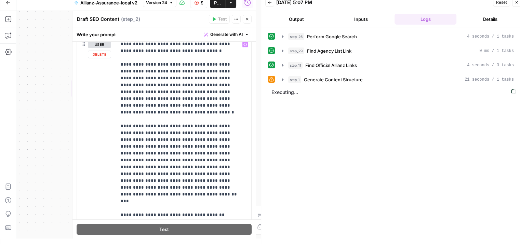
scroll to position [487, 0]
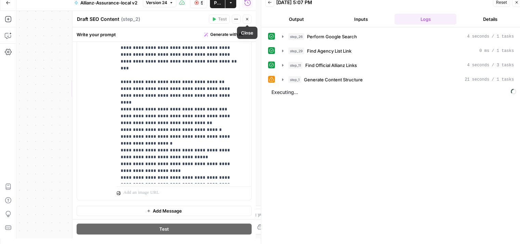
click at [249, 19] on button "Close" at bounding box center [247, 19] width 9 height 9
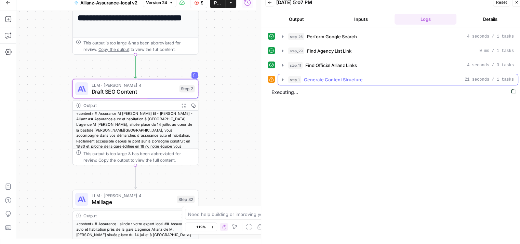
click at [282, 78] on icon "button" at bounding box center [282, 79] width 5 height 5
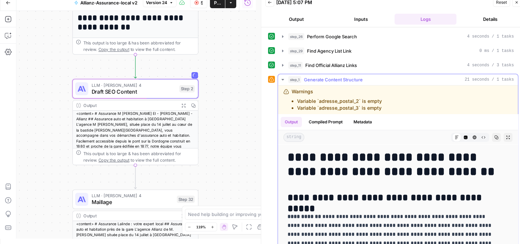
click at [283, 79] on icon "button" at bounding box center [282, 79] width 2 height 1
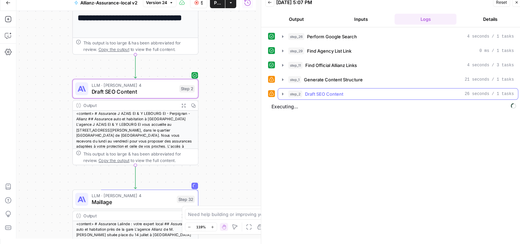
click at [282, 95] on icon "button" at bounding box center [282, 93] width 5 height 5
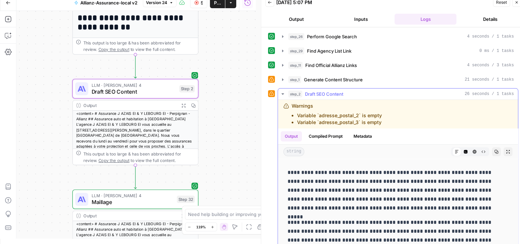
scroll to position [34, 0]
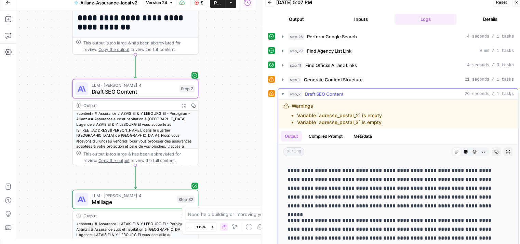
drag, startPoint x: 446, startPoint y: 208, endPoint x: 342, endPoint y: 197, distance: 104.4
click at [342, 197] on p "**********" at bounding box center [392, 188] width 210 height 44
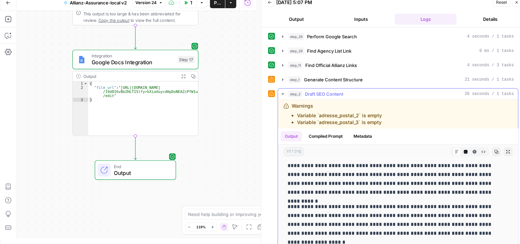
scroll to position [212, 0]
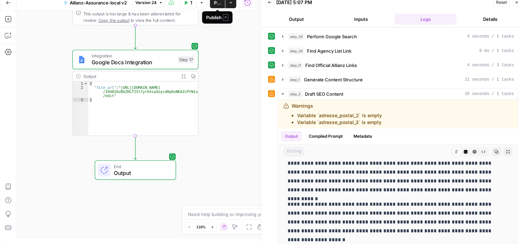
click at [216, 4] on span "Publish" at bounding box center [217, 2] width 7 height 7
click at [249, 170] on div "Workflow Set Inputs Inputs Google Search Perform Google Search Step 26 Output E…" at bounding box center [135, 125] width 239 height 228
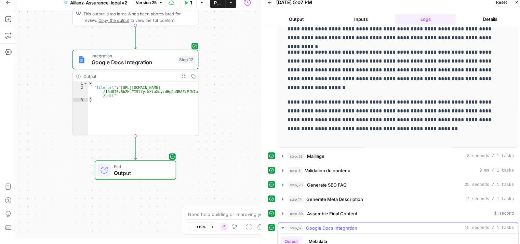
scroll to position [239, 0]
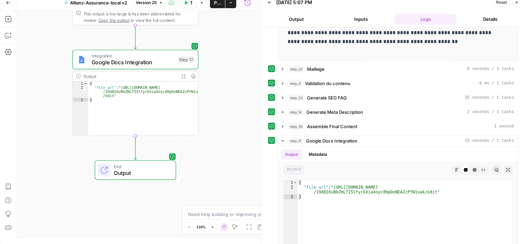
click at [220, 8] on button "Publish" at bounding box center [217, 2] width 15 height 11
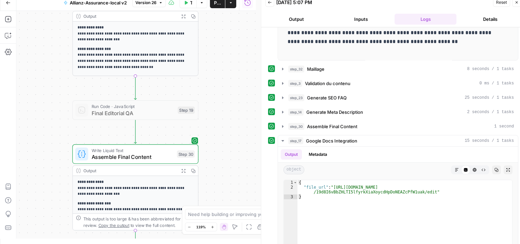
click at [187, 4] on icon "button" at bounding box center [186, 3] width 4 height 4
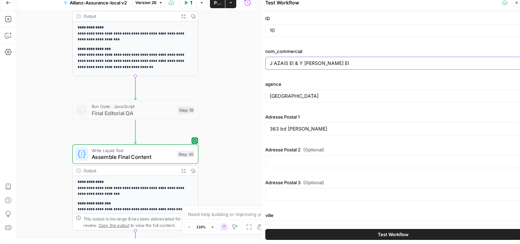
drag, startPoint x: 335, startPoint y: 64, endPoint x: 261, endPoint y: 63, distance: 73.8
click at [261, 63] on div "Test Workflow Close ID 10 nom_commercial J AZAIS EI & Y LEBOURG EI agence Perpi…" at bounding box center [393, 119] width 264 height 249
paste input "111 AV JEAN MERMOZ"
type input "J AZAIS EI & Y LEBOURG EI"
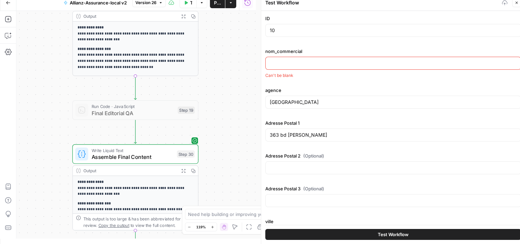
paste input "M ROBIN JEAN-CHRISTOPHE EI"
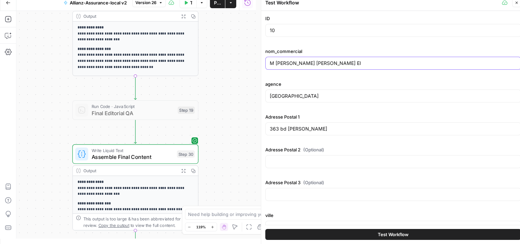
type input "M ROBIN JEAN-CHRISTOPHE EI"
click at [312, 127] on input "363 bd marius berliet" at bounding box center [393, 128] width 247 height 7
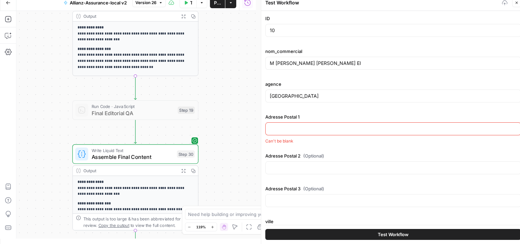
paste input "111 av jean mermoz"
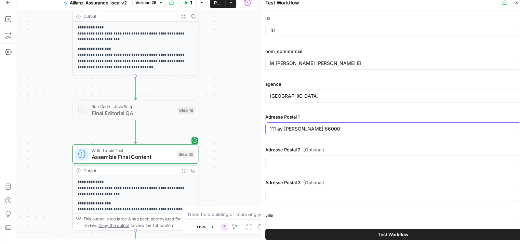
scroll to position [80, 0]
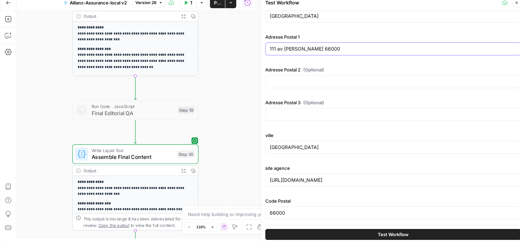
type input "111 av jean mermoz 66000"
click at [316, 174] on div "https://agence.allianz.fr/perpignan-polygone-66000-566122" at bounding box center [393, 180] width 256 height 13
click at [320, 177] on input "https://agence.allianz.fr/perpignan-polygone-66000-566122" at bounding box center [393, 180] width 247 height 7
paste input "https://agence.allianz.fr/perpignan-66000-566MA2"
type input "https://agence.allianz.fr/perpignan-66000-566MA2"
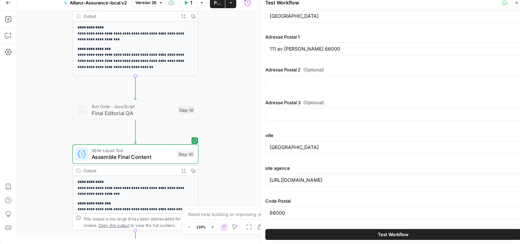
click at [402, 233] on span "Test Workflow" at bounding box center [393, 234] width 31 height 7
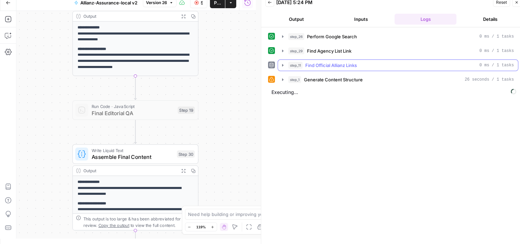
click at [282, 65] on icon "button" at bounding box center [282, 65] width 1 height 2
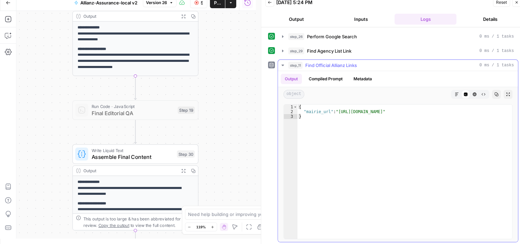
click at [282, 65] on icon "button" at bounding box center [282, 65] width 2 height 1
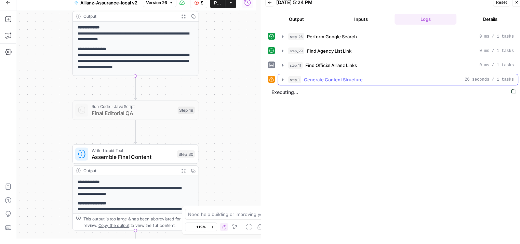
click at [282, 78] on icon "button" at bounding box center [282, 79] width 1 height 2
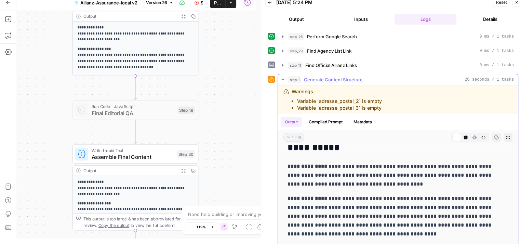
scroll to position [158, 0]
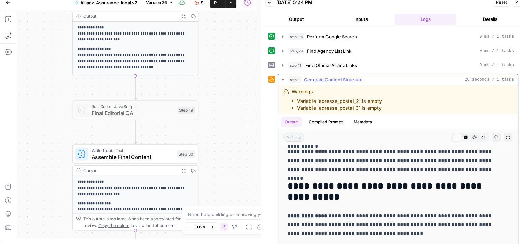
click at [284, 79] on icon "button" at bounding box center [282, 79] width 5 height 5
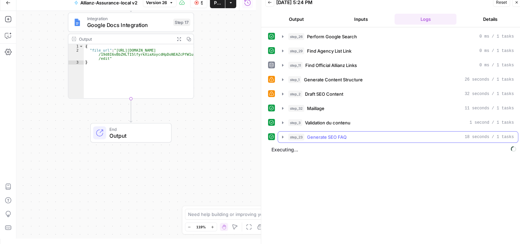
click at [282, 135] on icon "button" at bounding box center [282, 136] width 5 height 5
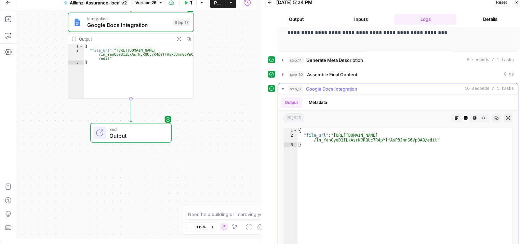
scroll to position [273, 0]
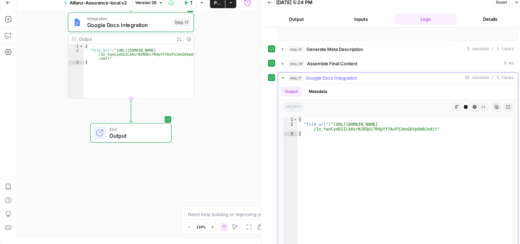
type textarea "**********"
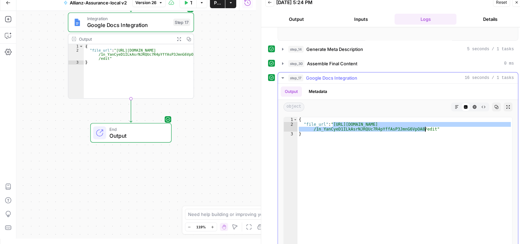
drag, startPoint x: 333, startPoint y: 121, endPoint x: 424, endPoint y: 126, distance: 91.0
click at [424, 126] on div "{ "file_url" : "https://docs.google.com/document/d /1n_YanCyeD1ILkAsrNJRQUc7R4p…" at bounding box center [404, 189] width 215 height 144
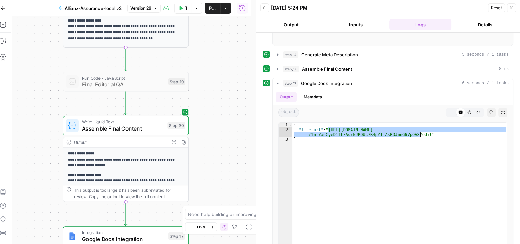
scroll to position [0, 5]
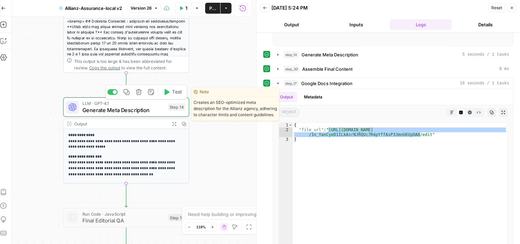
click at [90, 108] on span "Generate Meta Description" at bounding box center [123, 110] width 82 height 8
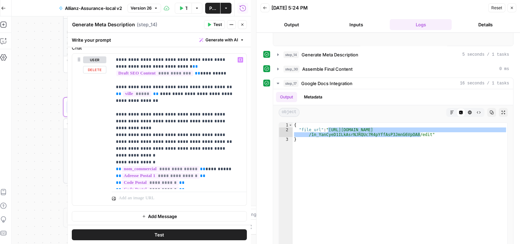
scroll to position [5, 5]
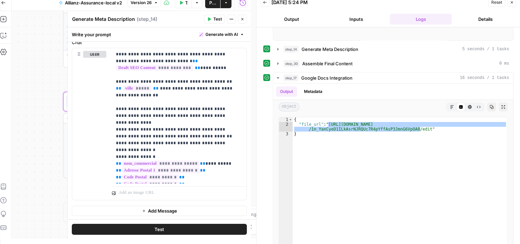
click at [210, 5] on span "Publish" at bounding box center [212, 2] width 7 height 7
